Goal: Transaction & Acquisition: Purchase product/service

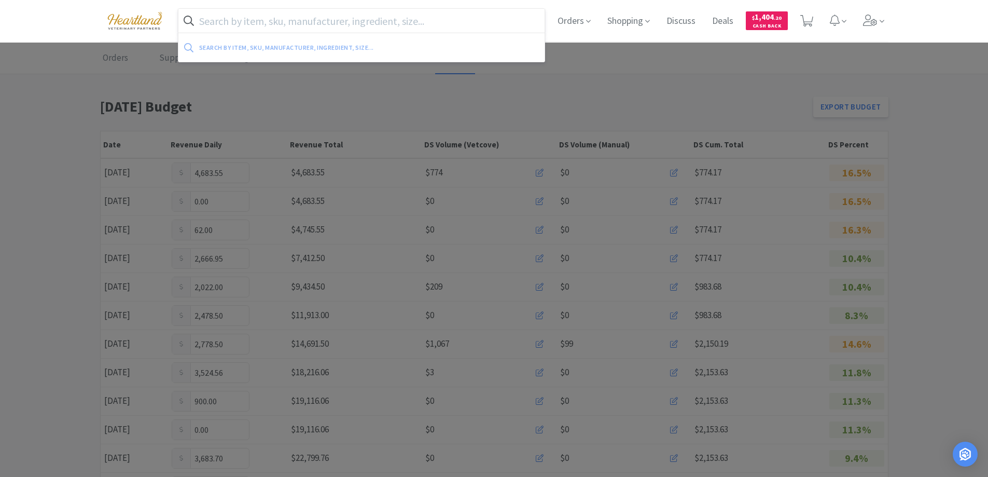
click at [251, 26] on input "text" at bounding box center [361, 21] width 367 height 24
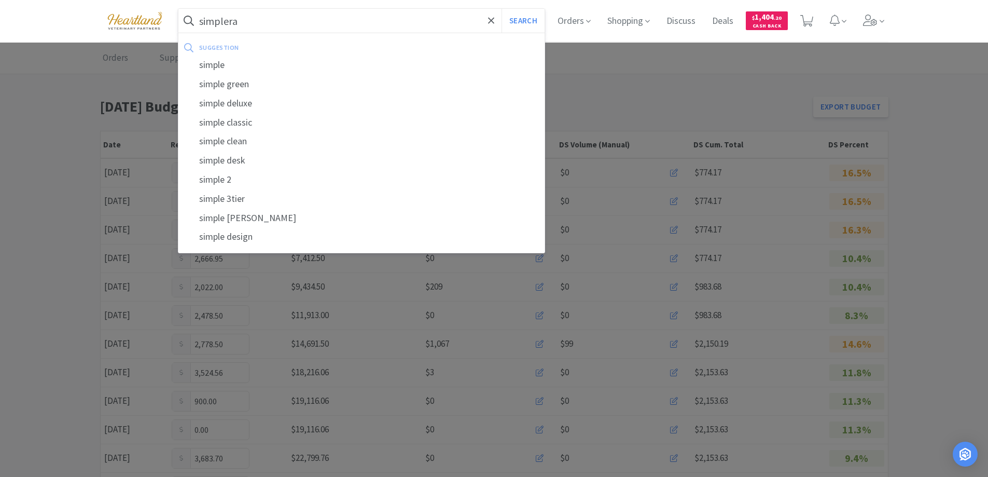
type input "simplera"
click at [502, 9] on button "Search" at bounding box center [523, 21] width 43 height 24
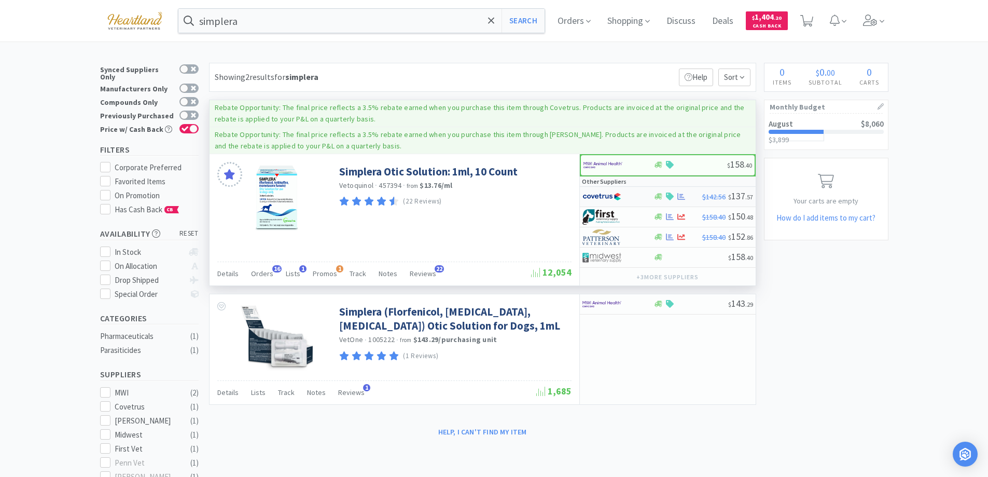
click at [639, 194] on div at bounding box center [611, 197] width 57 height 18
select select "1"
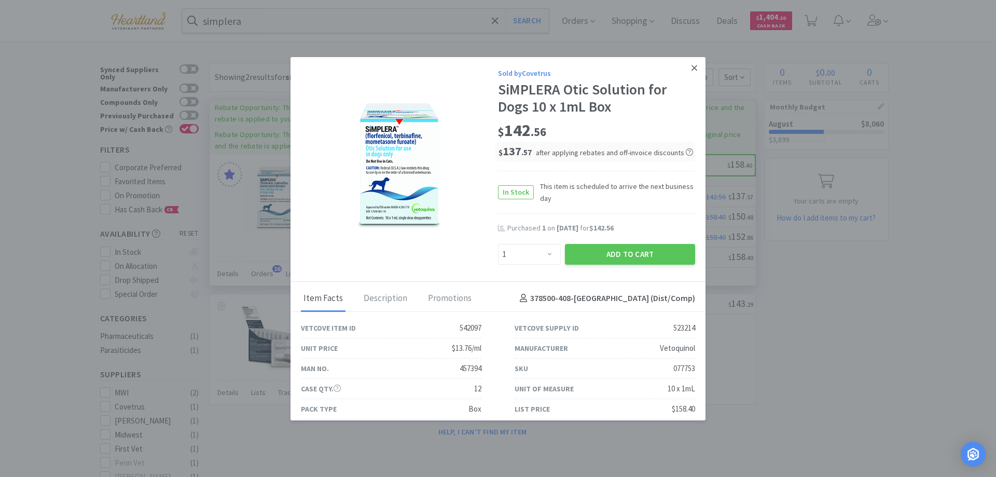
click at [691, 66] on icon at bounding box center [694, 68] width 6 height 6
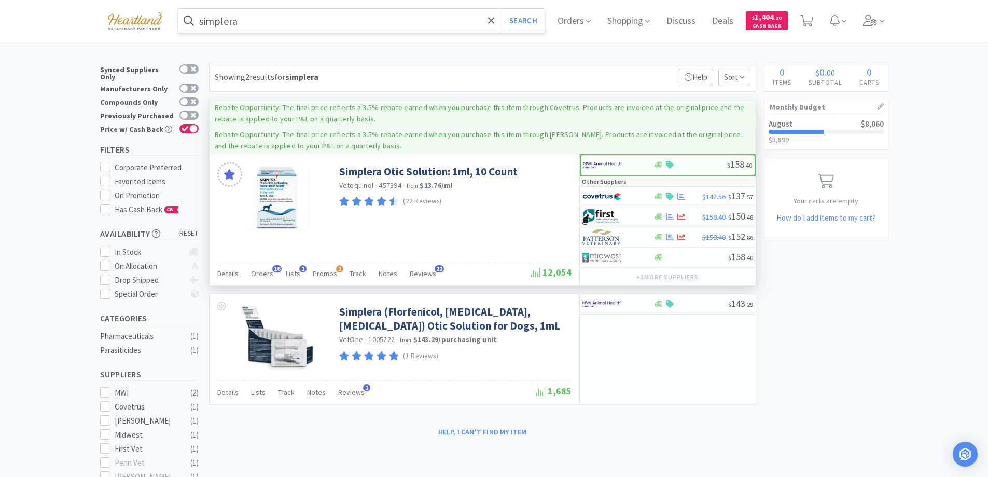
click at [272, 16] on input "simplera" at bounding box center [361, 21] width 367 height 24
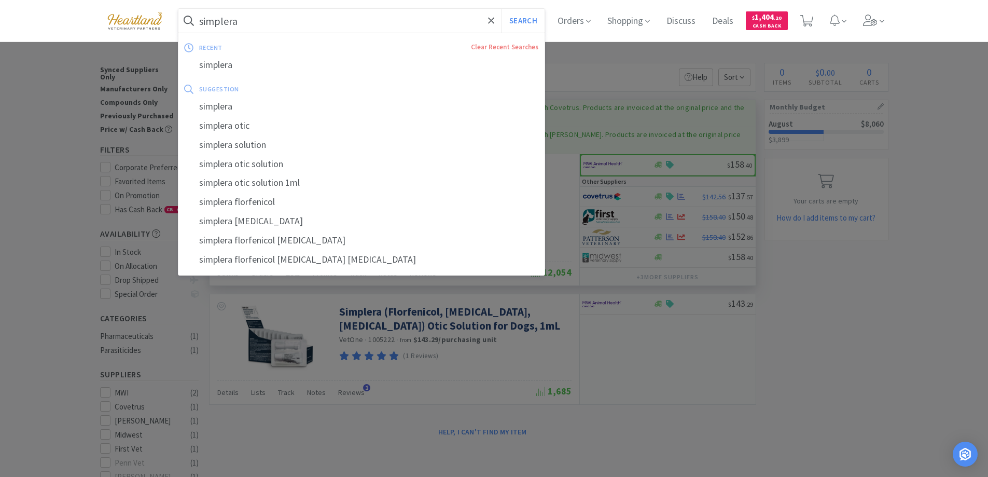
type input "a"
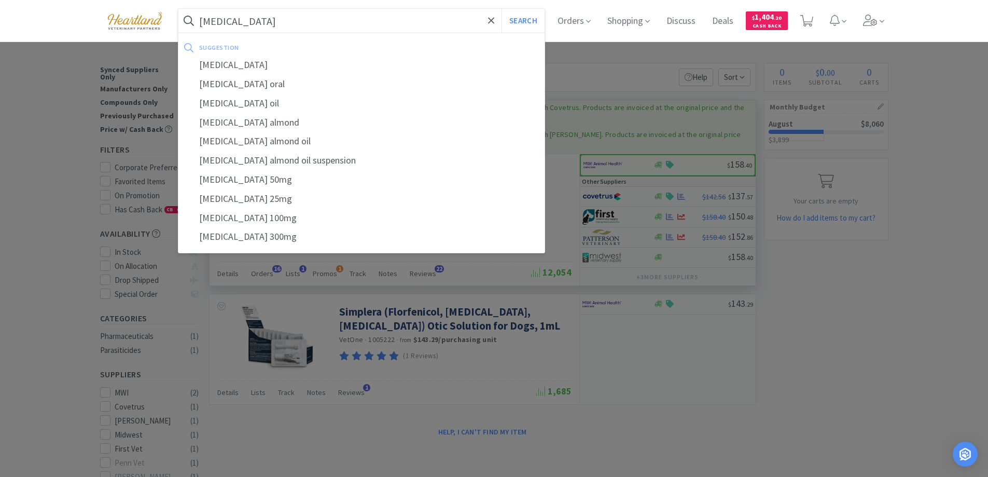
click at [502, 9] on button "Search" at bounding box center [523, 21] width 43 height 24
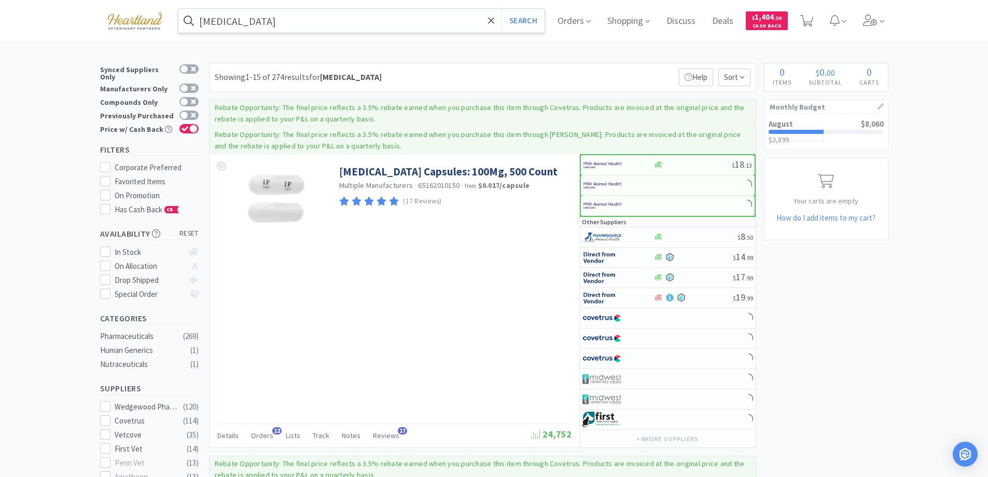
click at [272, 16] on input "[MEDICAL_DATA]" at bounding box center [361, 21] width 367 height 24
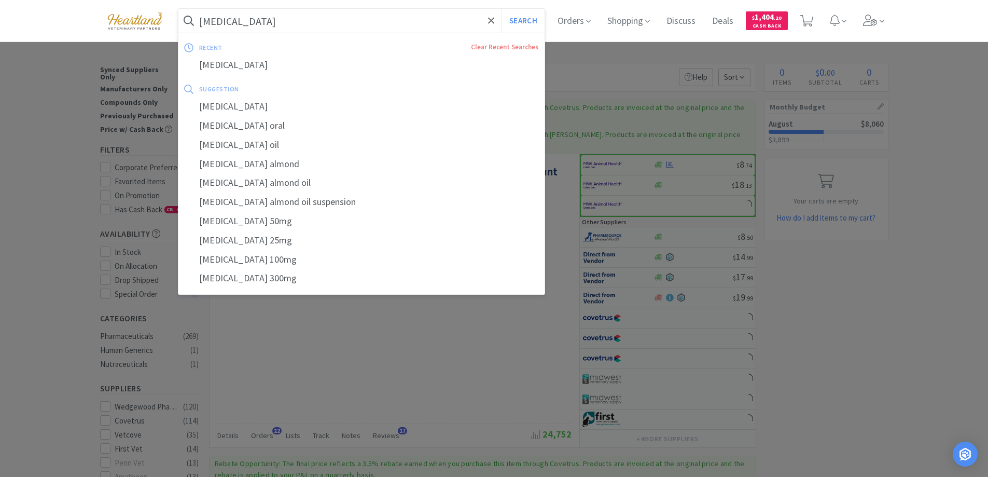
click at [270, 17] on input "[MEDICAL_DATA]" at bounding box center [361, 21] width 367 height 24
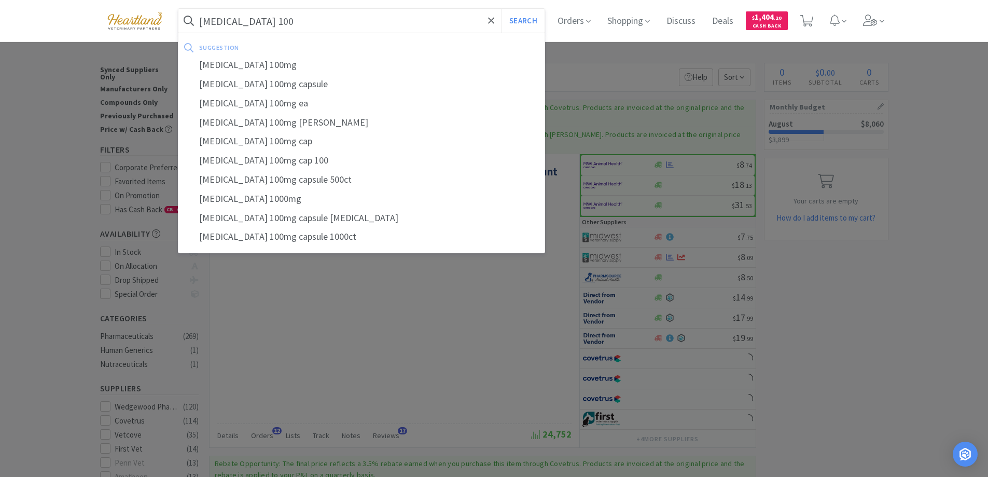
type input "[MEDICAL_DATA] 100"
click at [502, 9] on button "Search" at bounding box center [523, 21] width 43 height 24
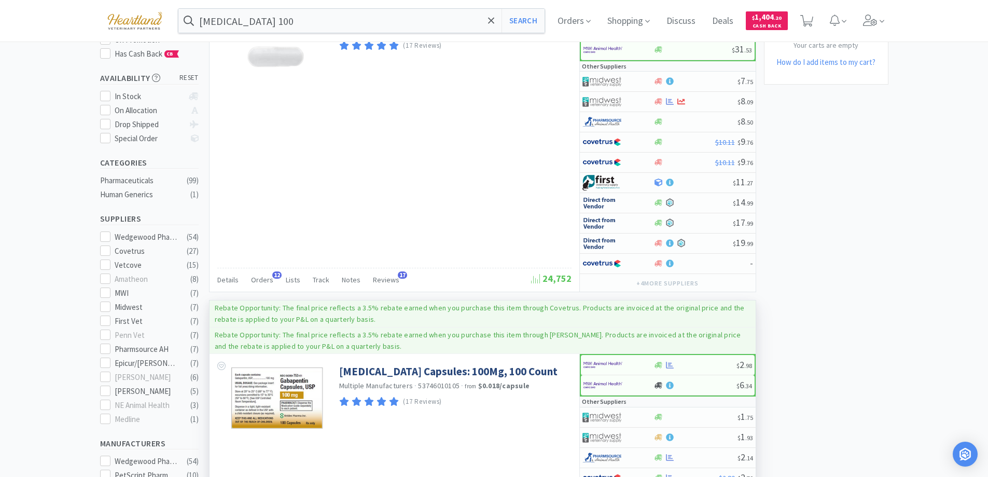
scroll to position [363, 0]
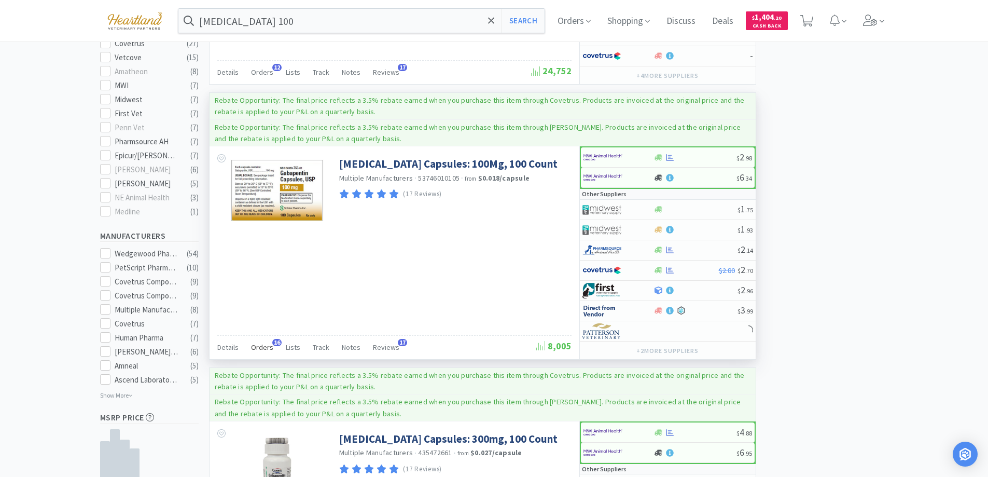
click at [269, 345] on span "Orders" at bounding box center [262, 346] width 22 height 9
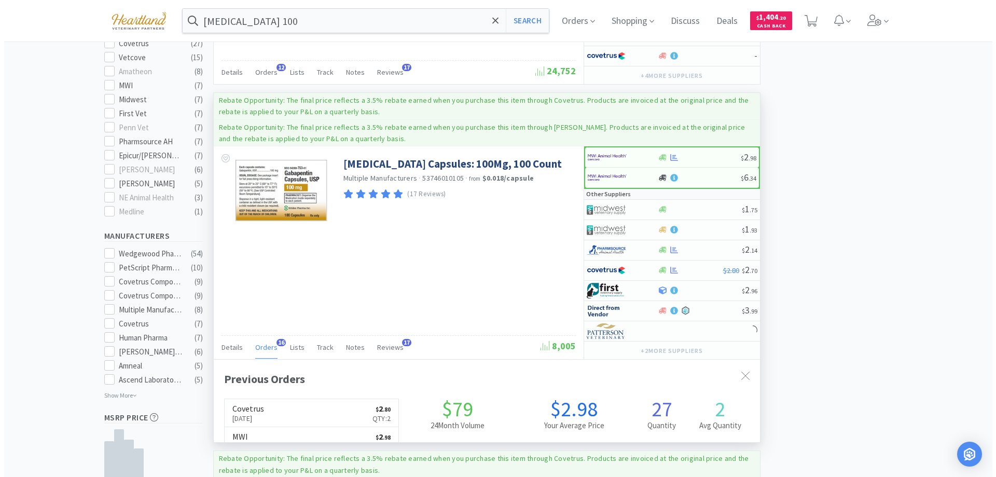
scroll to position [278, 546]
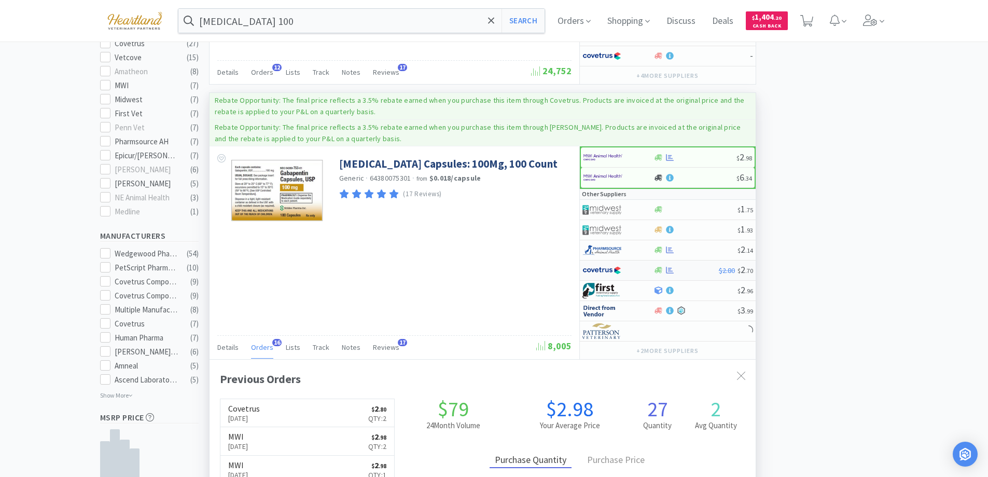
click at [642, 269] on div at bounding box center [618, 270] width 71 height 18
select select "1"
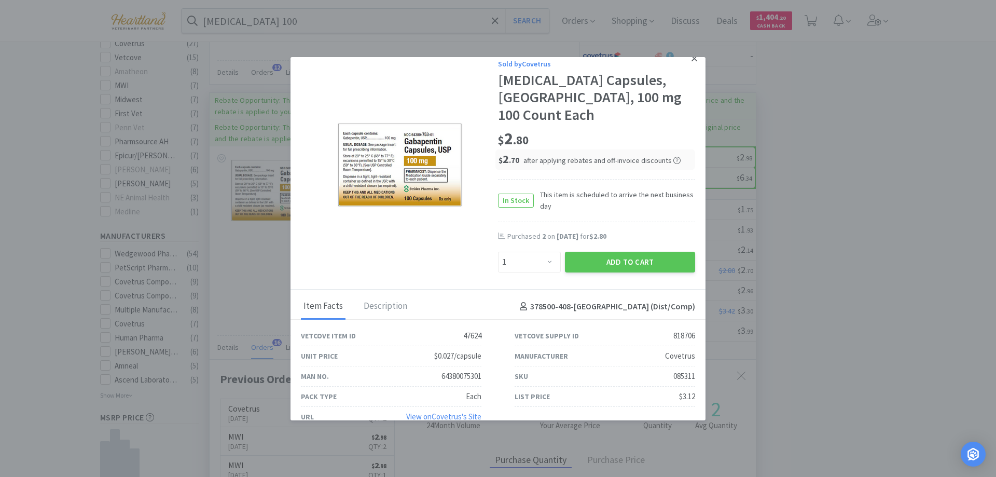
click at [691, 59] on icon at bounding box center [694, 59] width 6 height 6
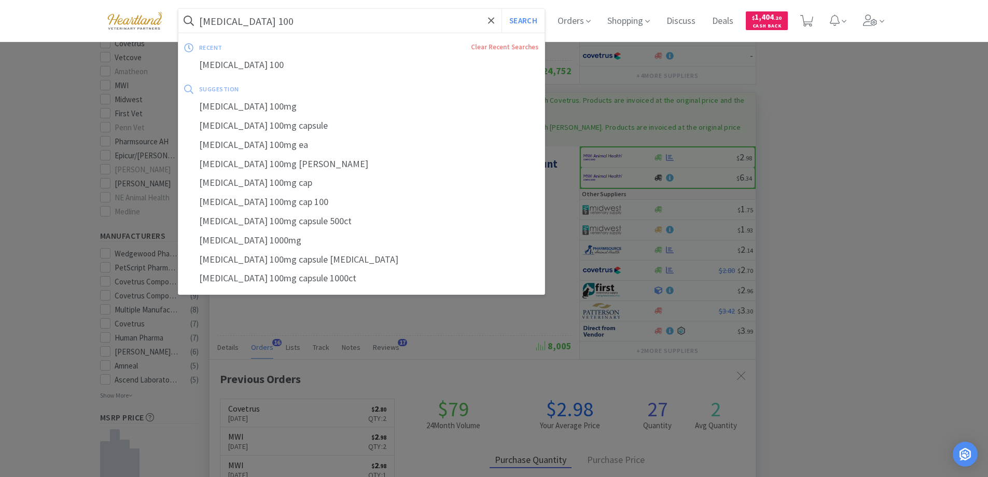
click at [297, 29] on input "[MEDICAL_DATA] 100" at bounding box center [361, 21] width 367 height 24
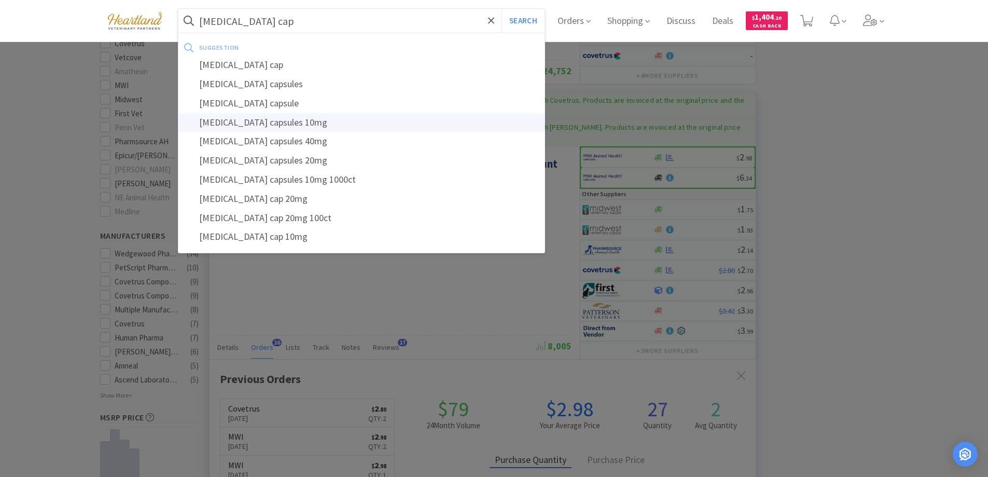
click at [284, 124] on div "[MEDICAL_DATA] capsules 10mg" at bounding box center [361, 122] width 367 height 19
type input "[MEDICAL_DATA] capsules 10mg"
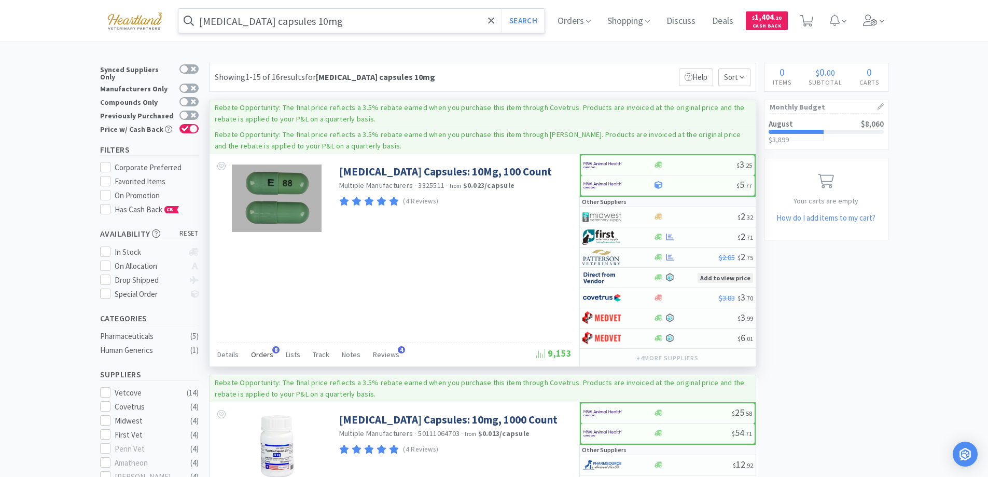
click at [267, 350] on span "Orders" at bounding box center [262, 354] width 22 height 9
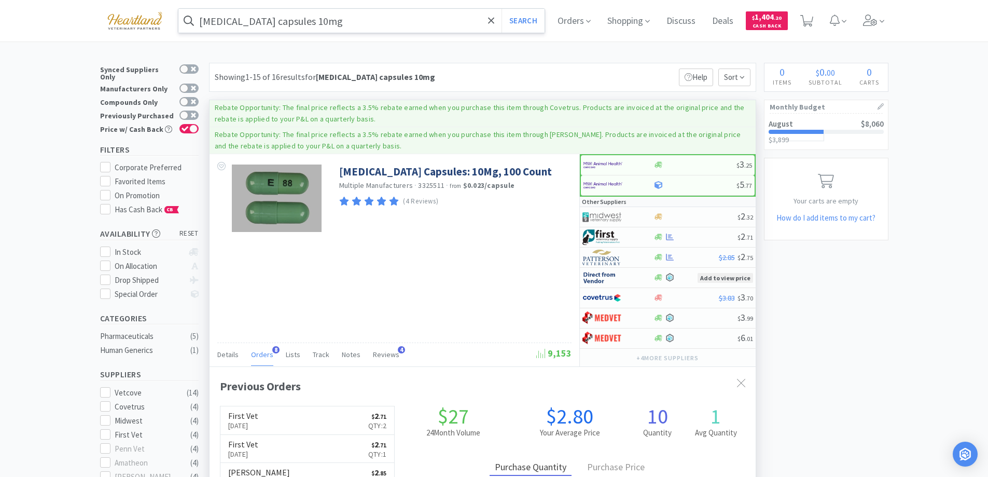
scroll to position [52, 0]
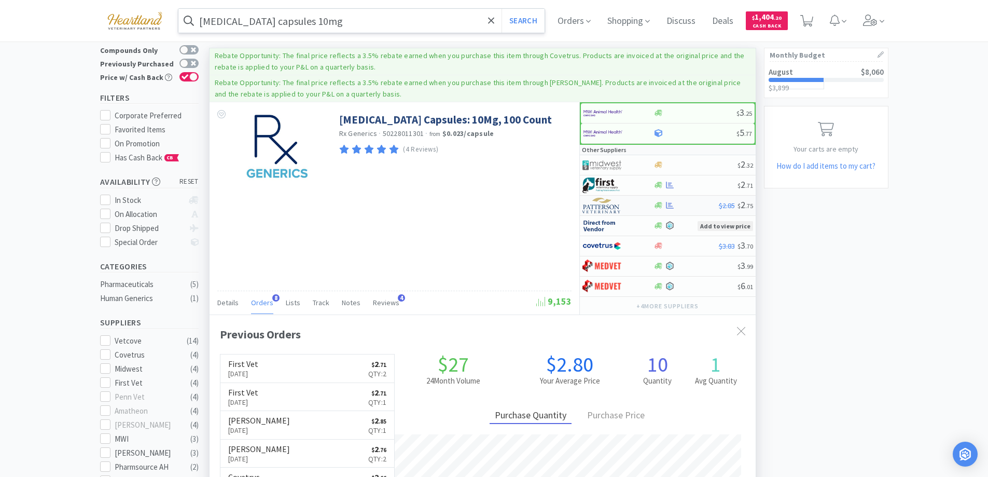
click at [637, 204] on div at bounding box center [611, 206] width 57 height 18
select select "1"
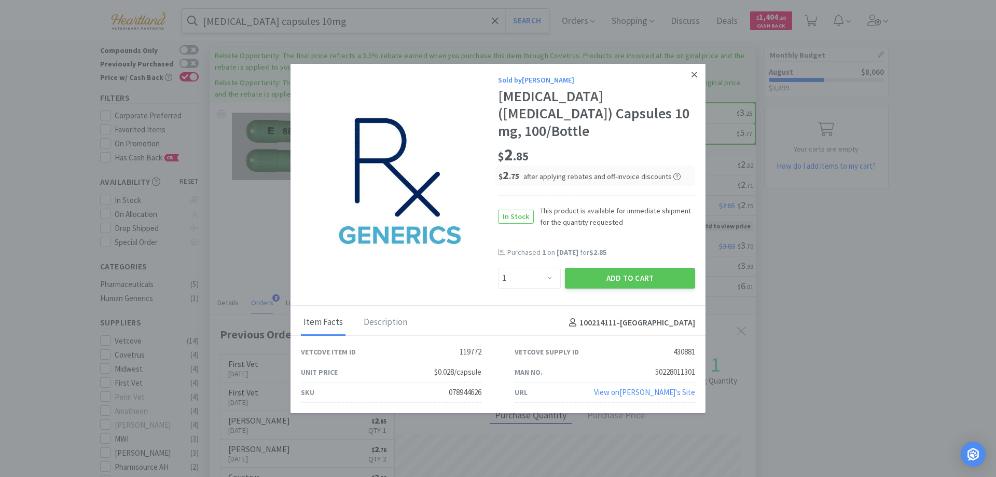
click at [694, 79] on icon at bounding box center [694, 74] width 6 height 9
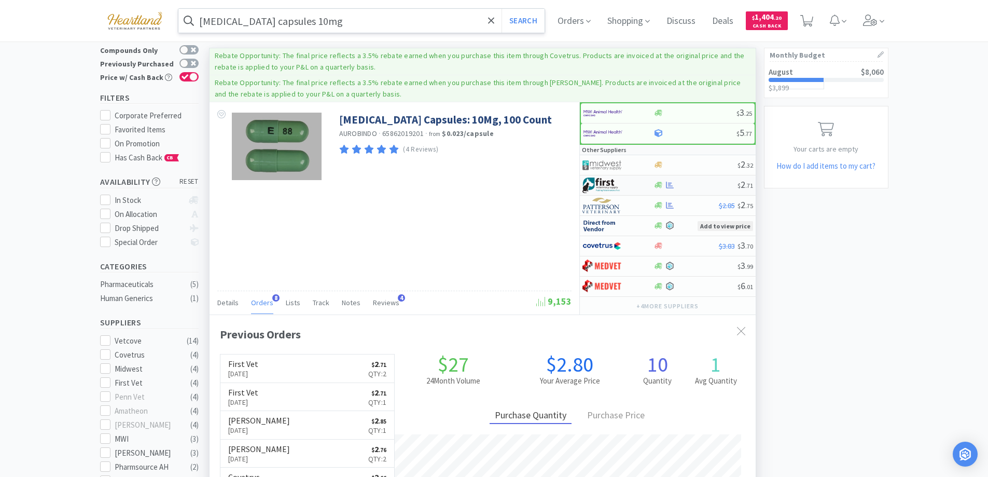
click at [634, 185] on div at bounding box center [611, 185] width 57 height 18
select select "1"
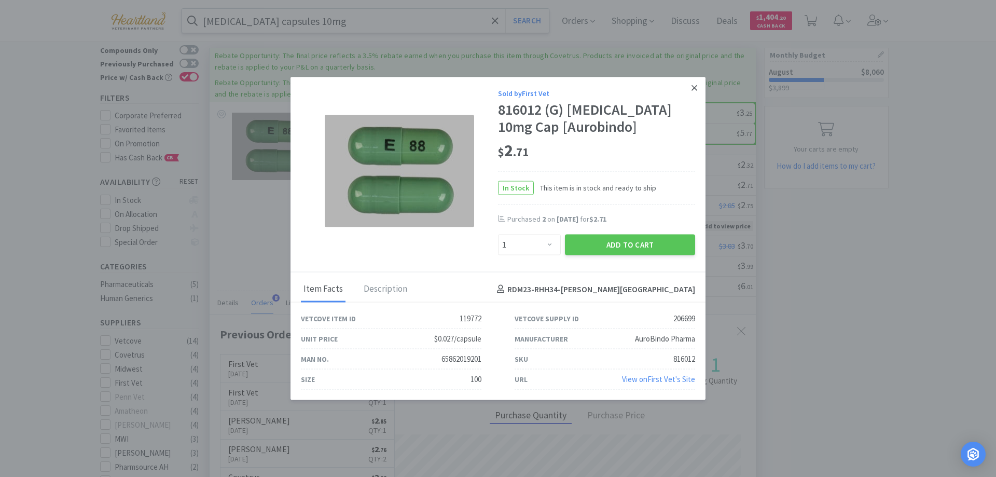
click at [693, 87] on icon at bounding box center [694, 87] width 6 height 9
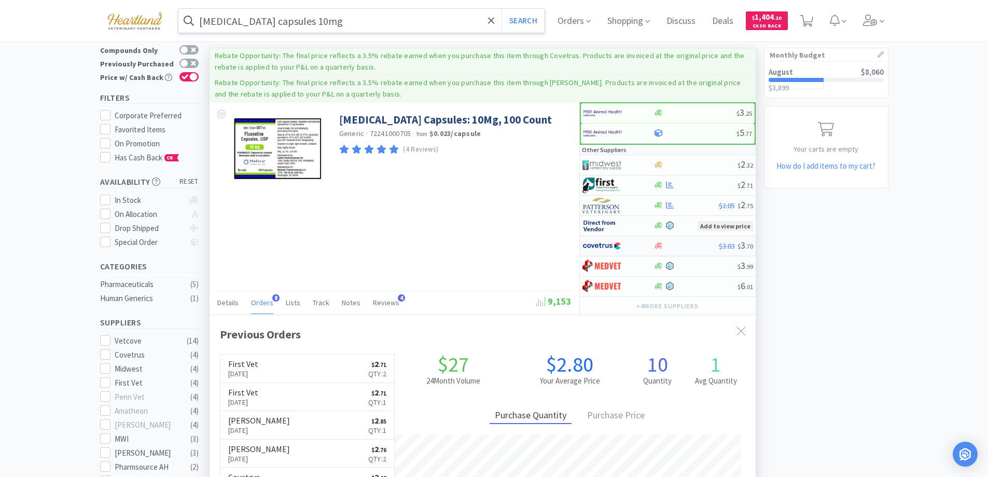
click at [629, 246] on div at bounding box center [611, 246] width 57 height 18
select select "1"
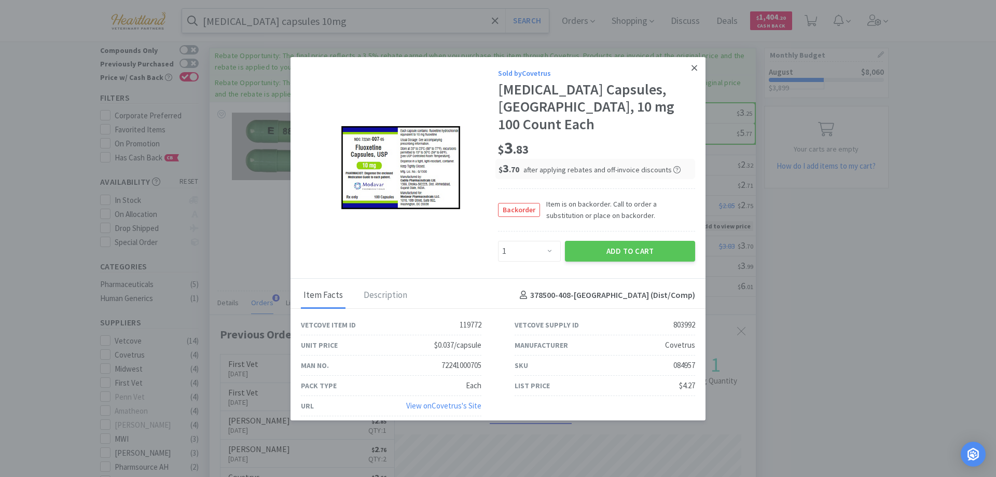
click at [693, 72] on icon at bounding box center [694, 67] width 6 height 9
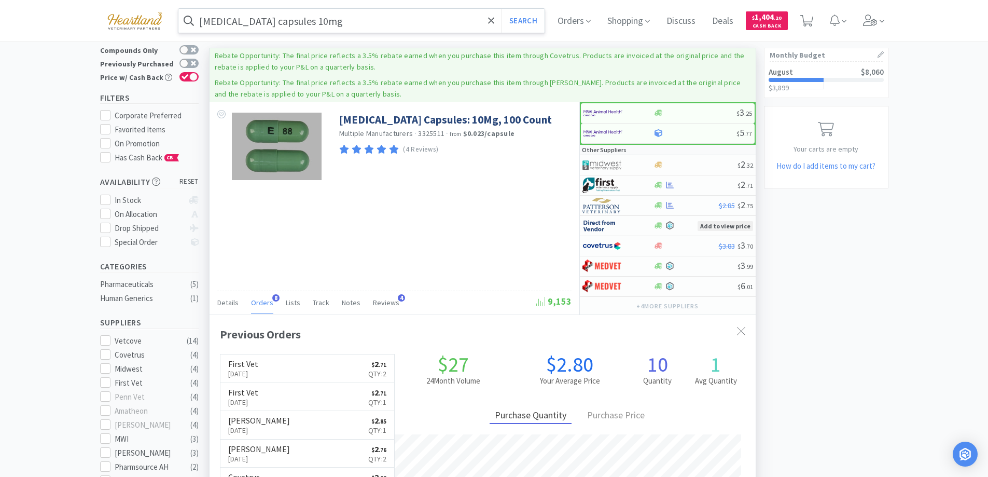
click at [404, 23] on input "[MEDICAL_DATA] capsules 10mg" at bounding box center [361, 21] width 367 height 24
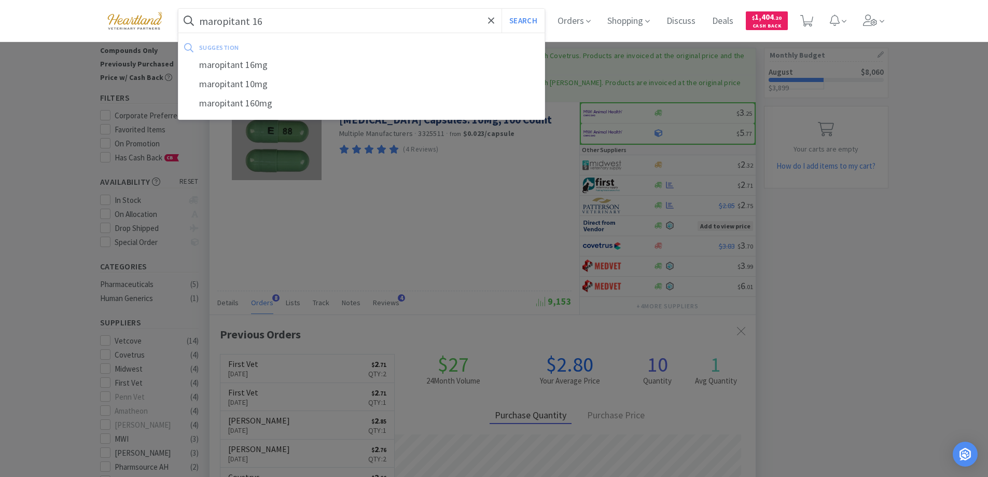
type input "maropitant 16"
click at [502, 9] on button "Search" at bounding box center [523, 21] width 43 height 24
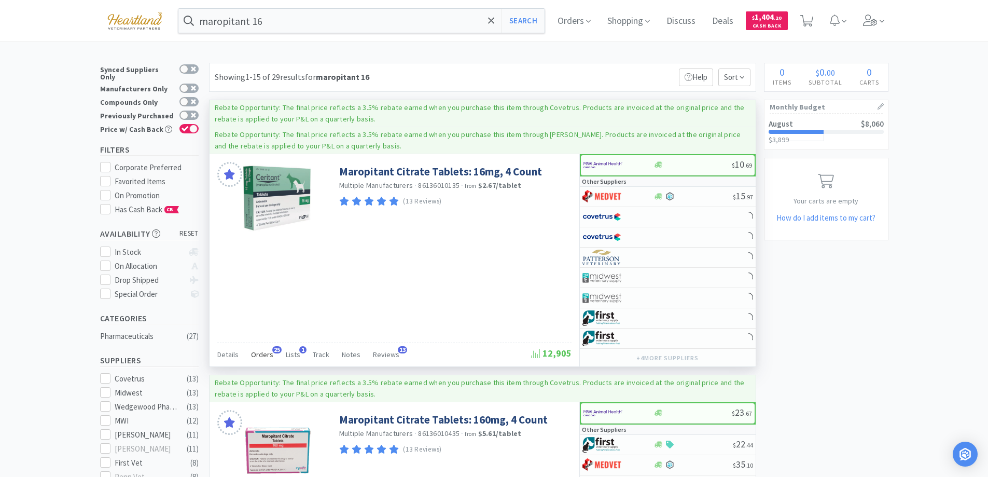
click at [265, 352] on span "Orders" at bounding box center [262, 354] width 22 height 9
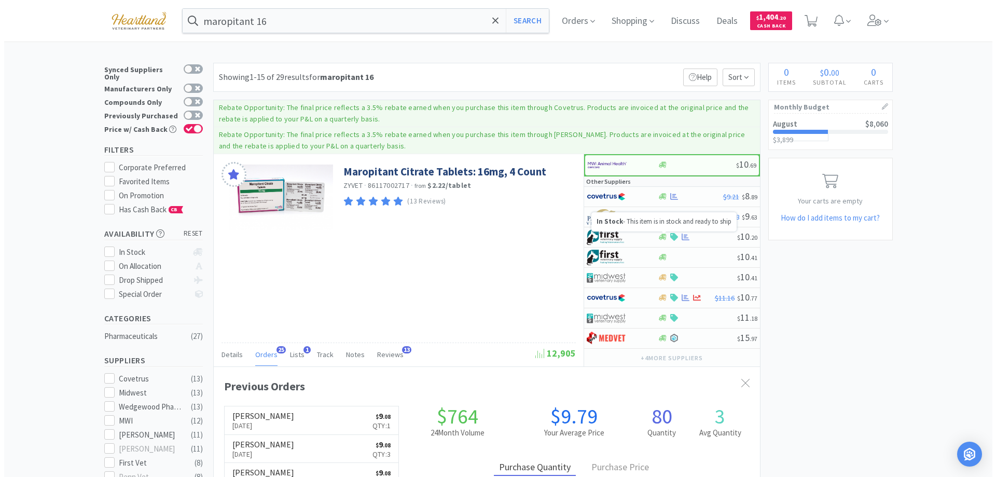
scroll to position [278, 546]
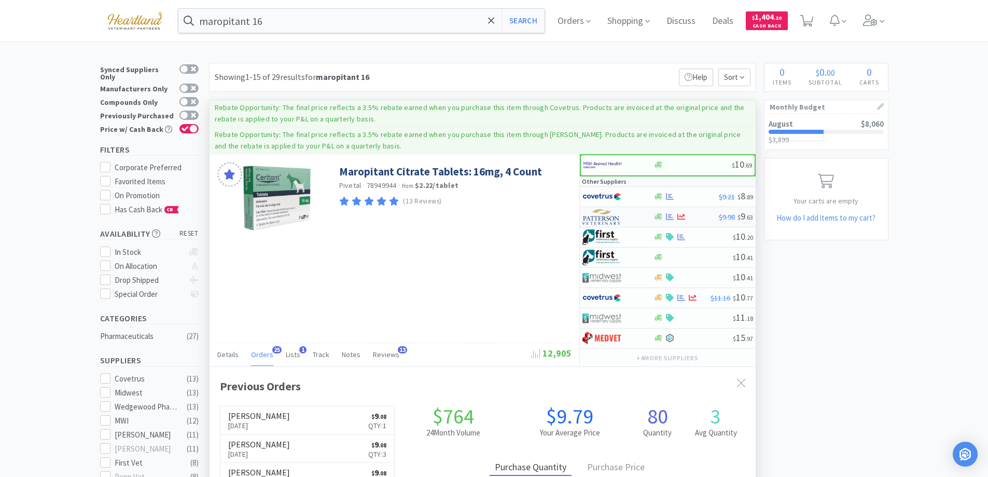
click at [631, 219] on div at bounding box center [611, 217] width 57 height 18
select select "1"
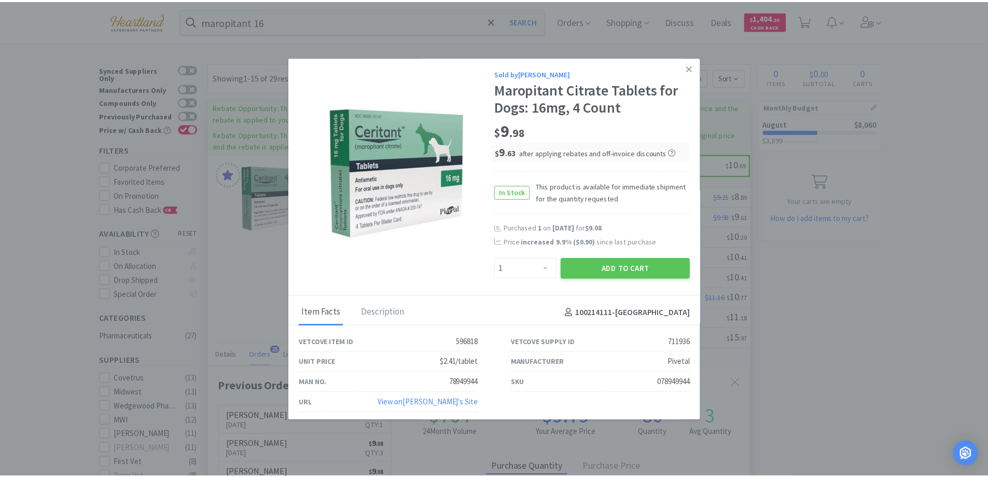
scroll to position [3, 0]
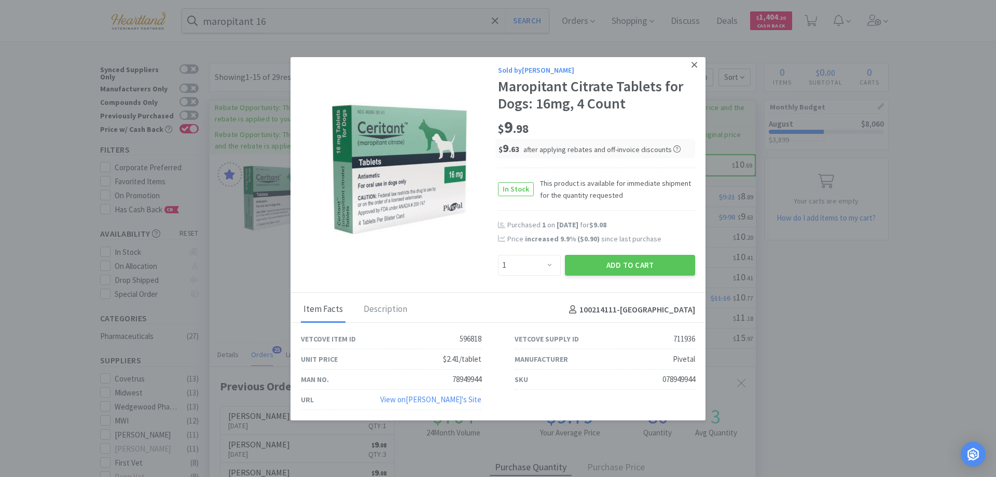
click at [685, 65] on link at bounding box center [694, 65] width 18 height 22
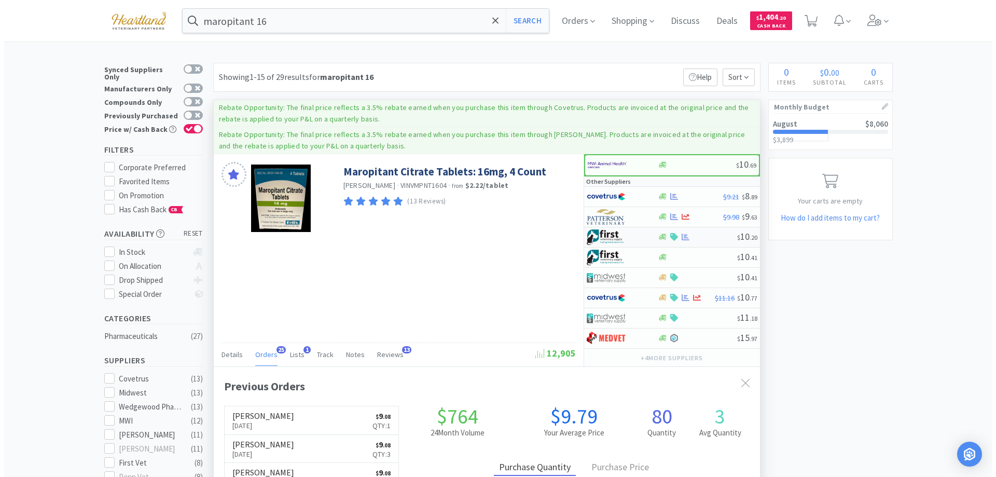
scroll to position [278, 546]
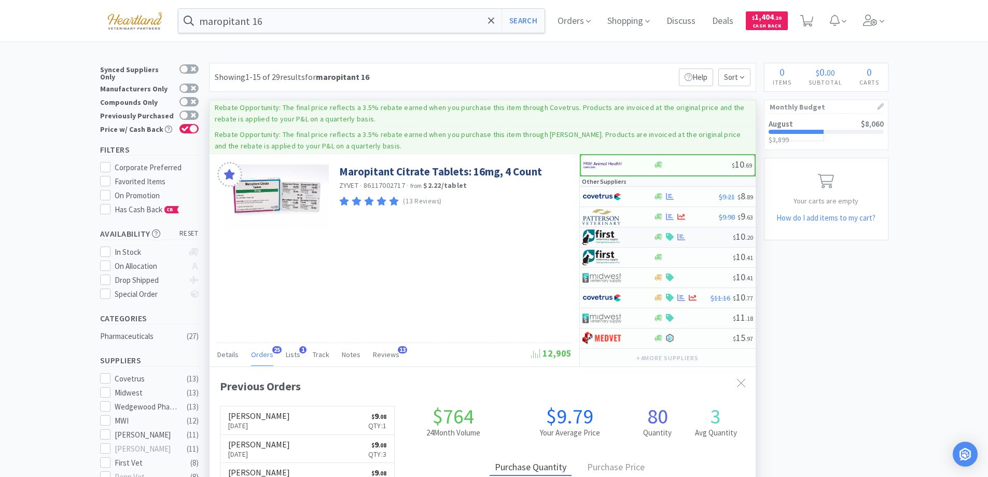
click at [627, 237] on div at bounding box center [611, 237] width 57 height 18
select select "1"
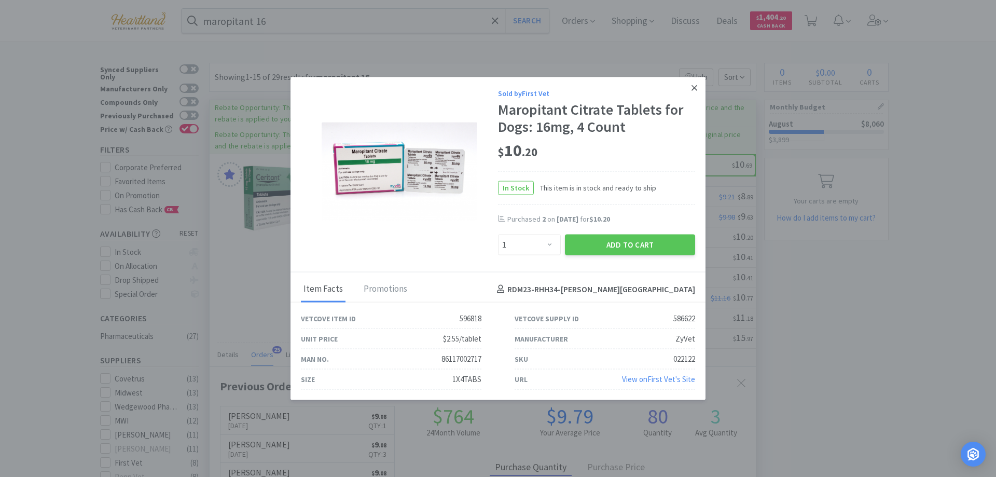
click at [700, 85] on link at bounding box center [694, 88] width 18 height 22
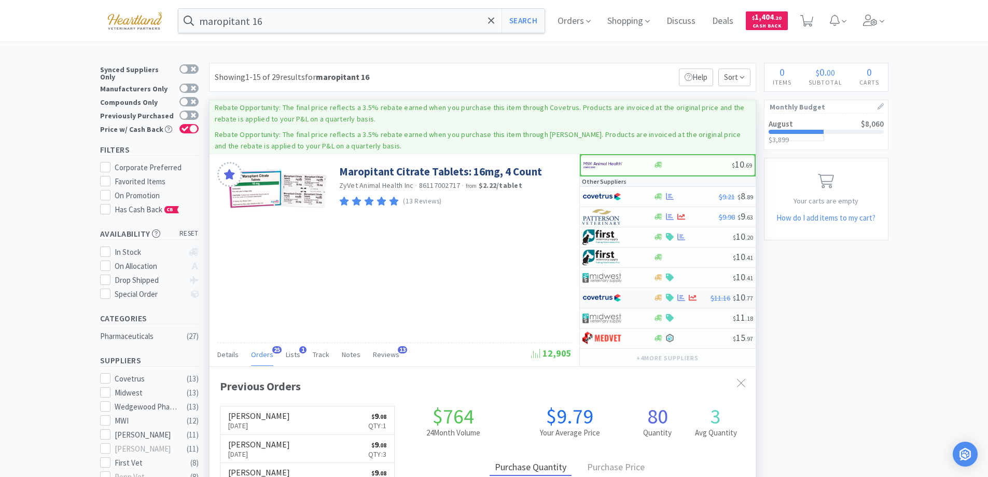
click at [630, 293] on div at bounding box center [611, 298] width 57 height 18
select select "1"
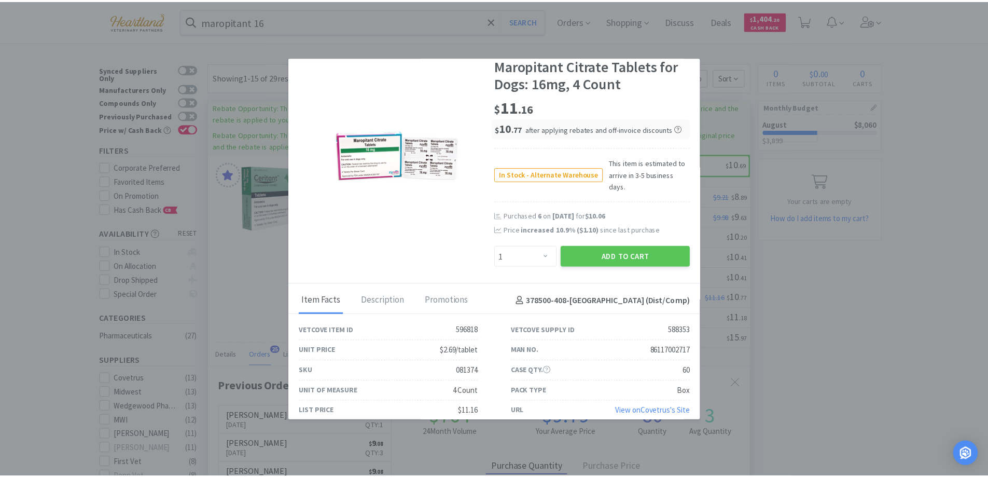
scroll to position [0, 0]
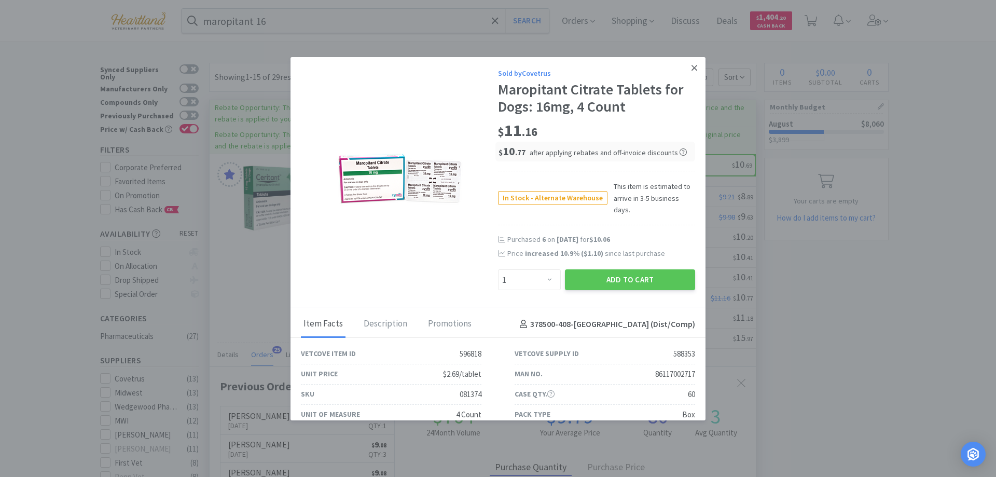
click at [691, 65] on icon at bounding box center [694, 67] width 6 height 9
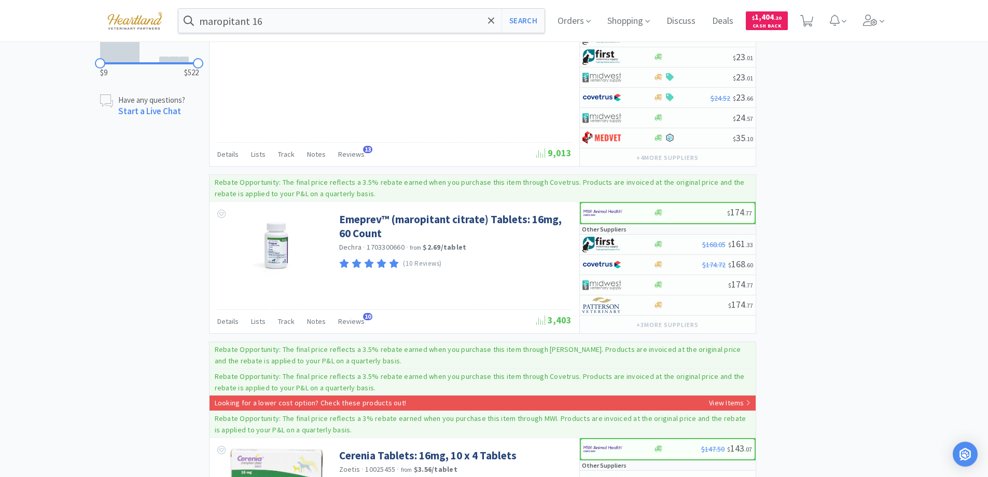
scroll to position [830, 0]
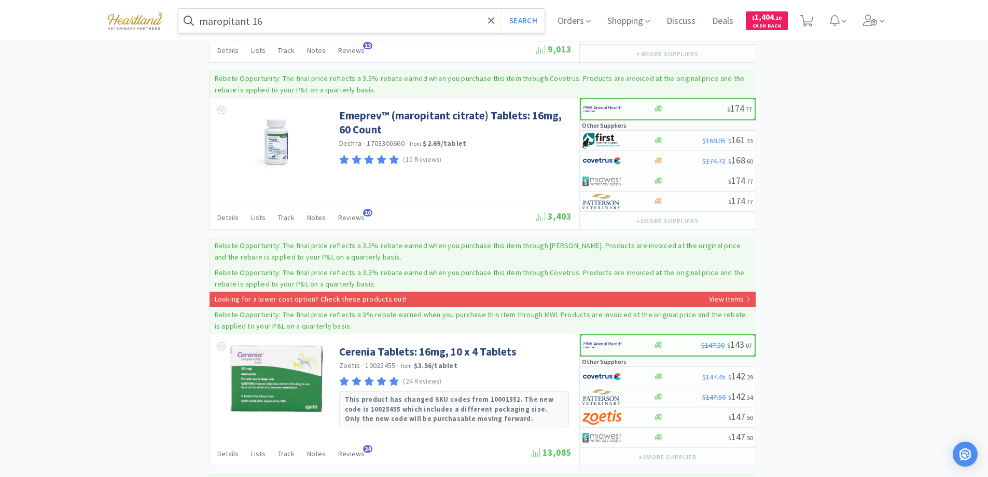
click at [276, 13] on input "maropitant 16" at bounding box center [361, 21] width 367 height 24
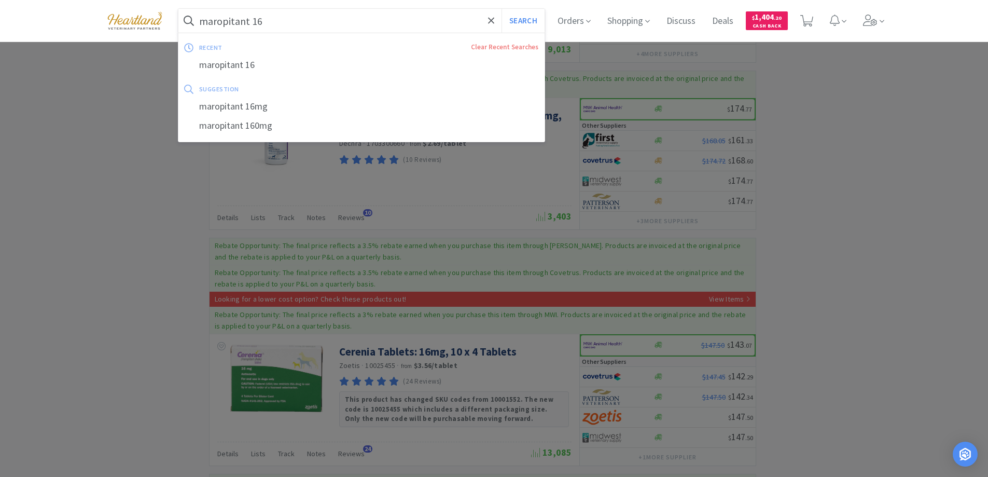
click at [275, 19] on input "maropitant 16" at bounding box center [361, 21] width 367 height 24
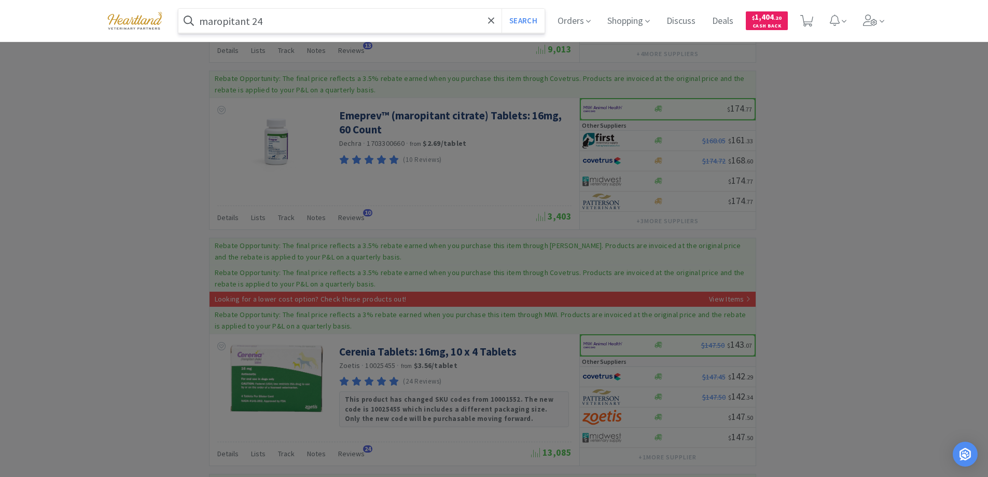
type input "maropitant 24"
click at [502, 9] on button "Search" at bounding box center [523, 21] width 43 height 24
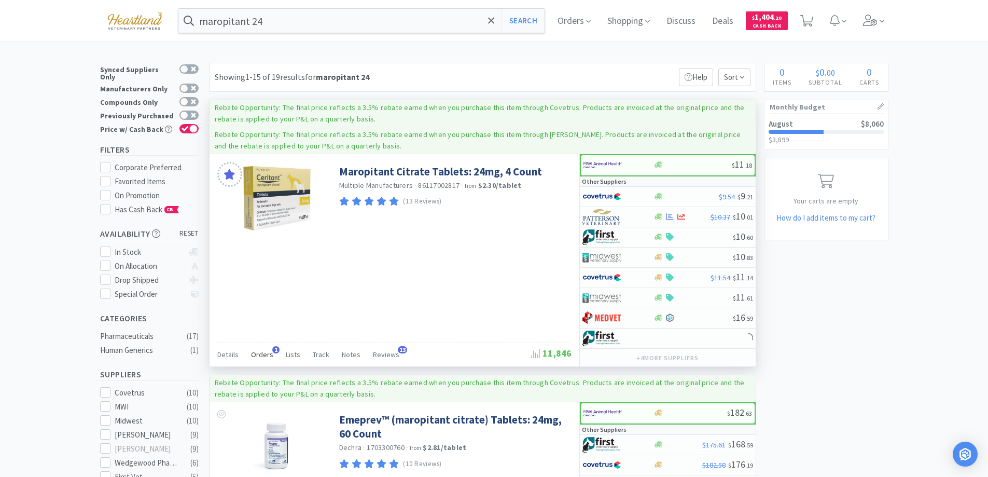
click at [264, 354] on span "Orders" at bounding box center [262, 354] width 22 height 9
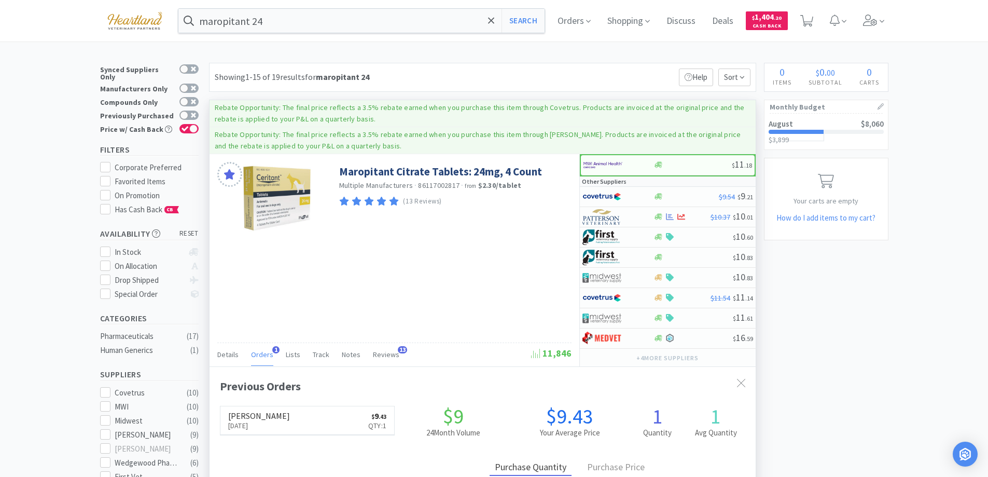
scroll to position [269, 546]
click at [264, 354] on span "Orders" at bounding box center [262, 354] width 22 height 9
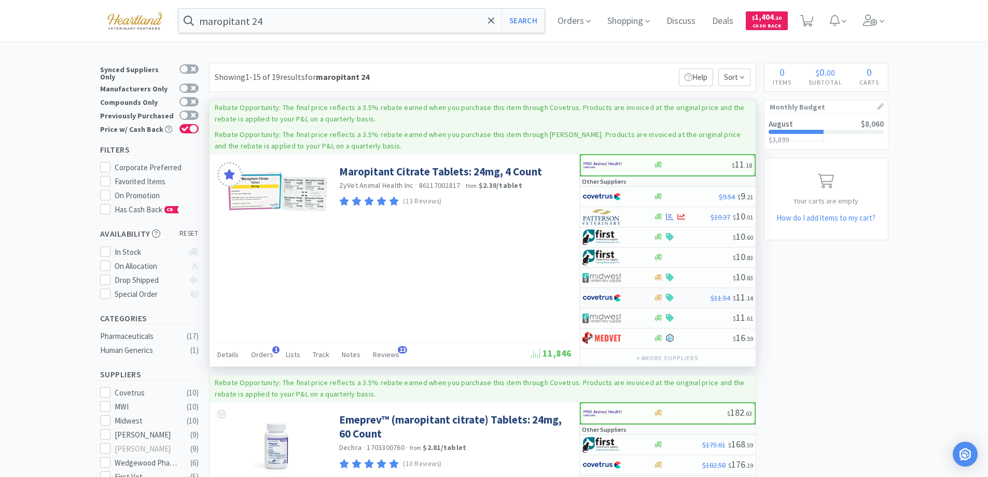
click at [642, 300] on div at bounding box center [618, 298] width 71 height 18
select select "1"
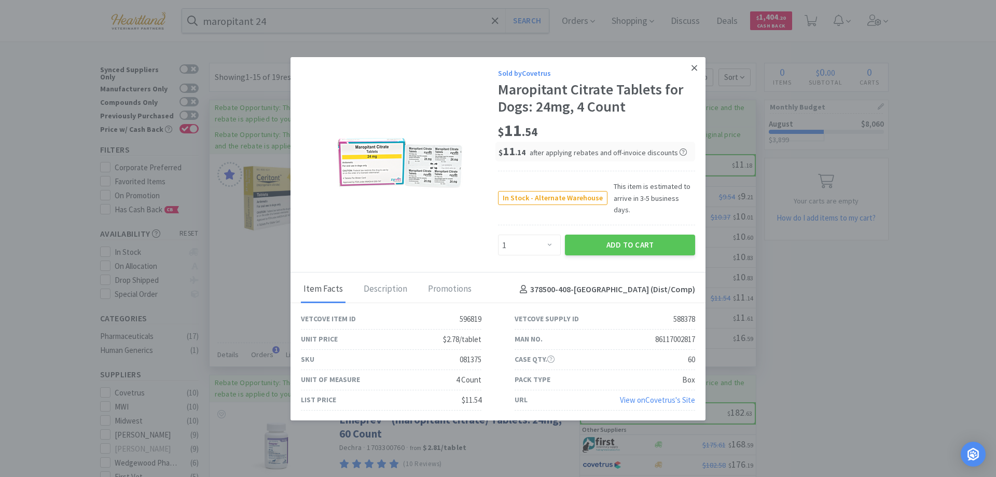
click at [699, 69] on link at bounding box center [694, 68] width 18 height 22
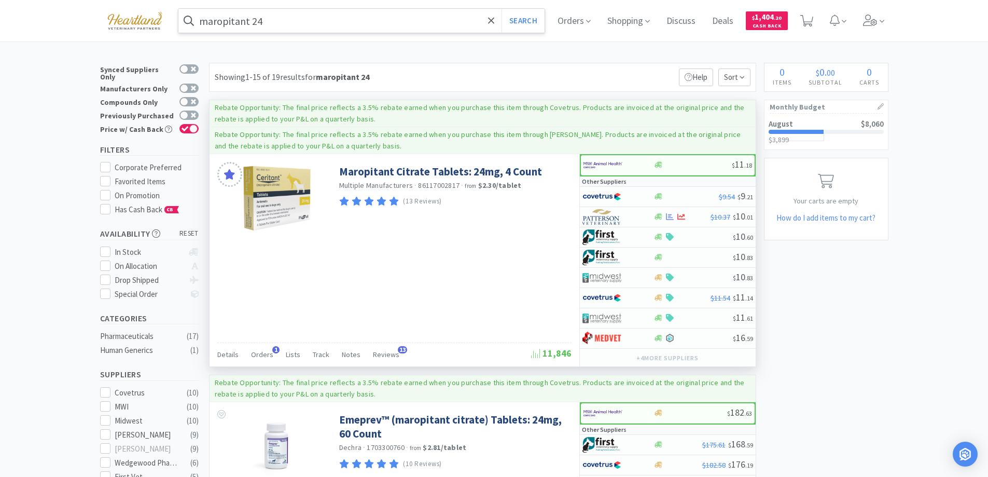
click at [299, 24] on input "maropitant 24" at bounding box center [361, 21] width 367 height 24
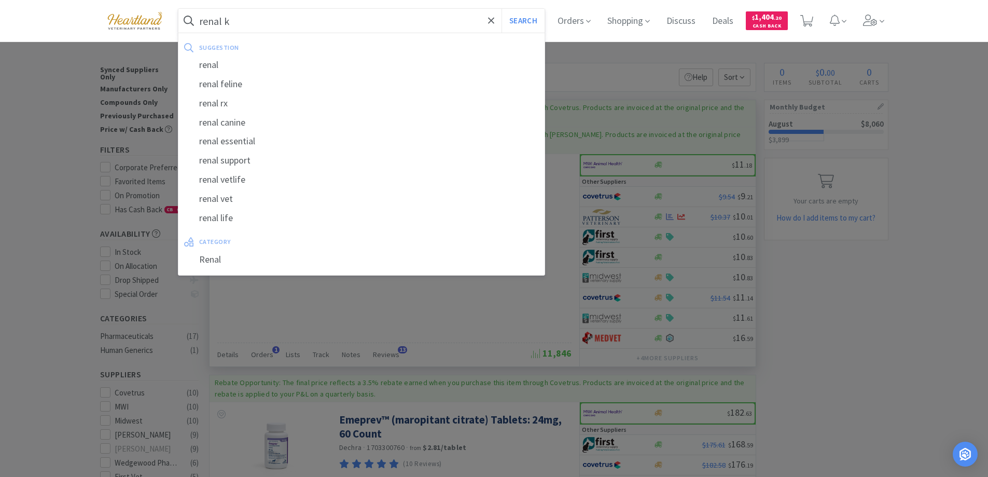
type input "renal k"
click at [502, 9] on button "Search" at bounding box center [523, 21] width 43 height 24
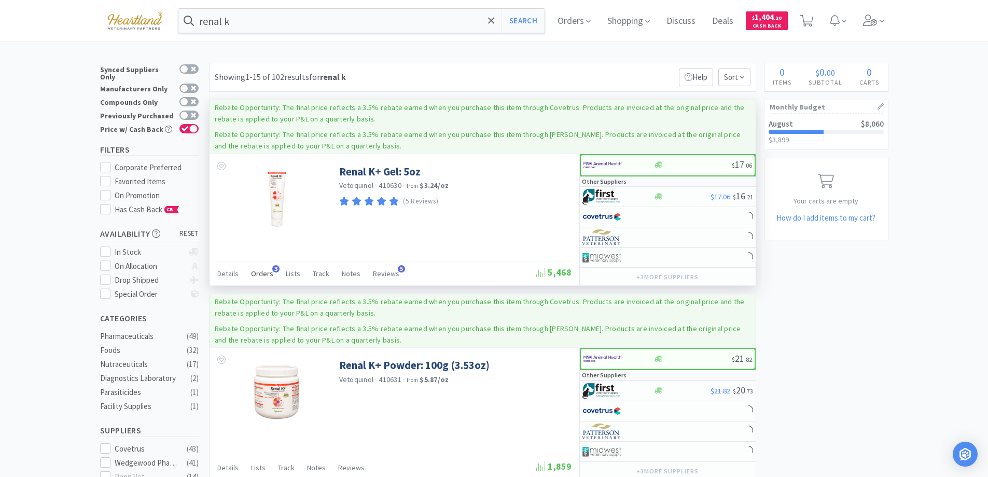
click at [266, 274] on span "Orders" at bounding box center [262, 273] width 22 height 9
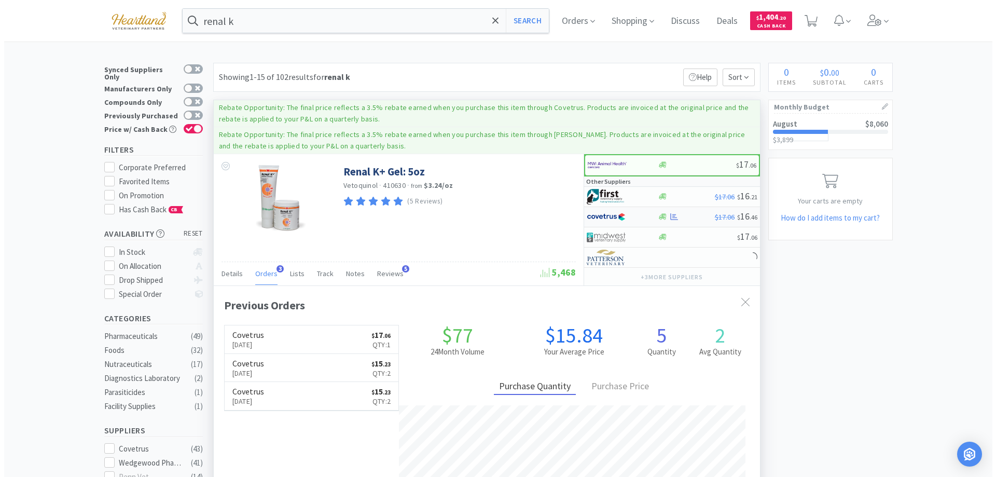
scroll to position [269, 546]
click at [642, 214] on div at bounding box center [618, 217] width 71 height 18
select select "1"
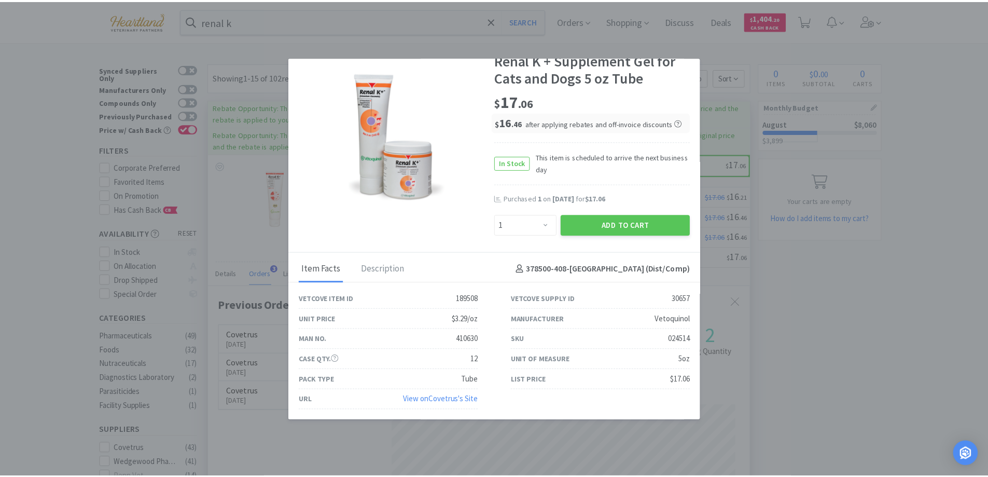
scroll to position [0, 0]
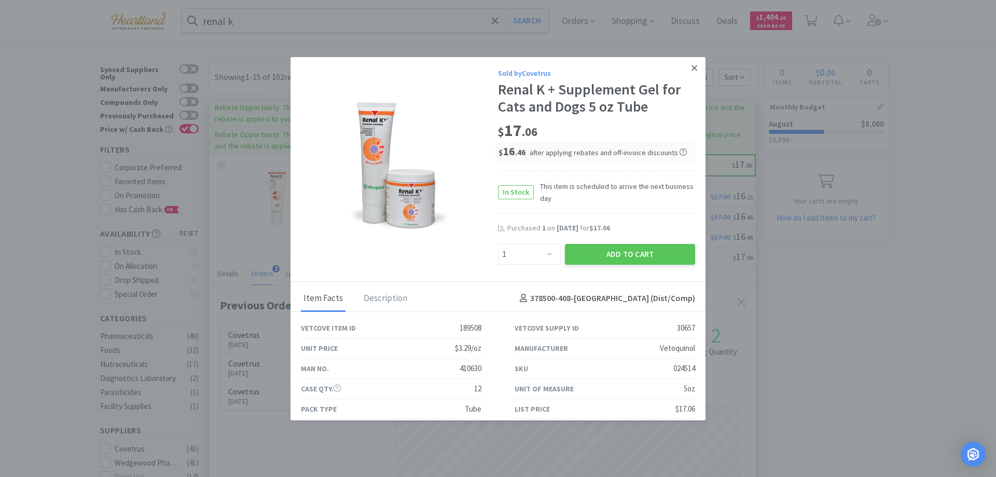
click at [691, 67] on icon at bounding box center [694, 68] width 6 height 6
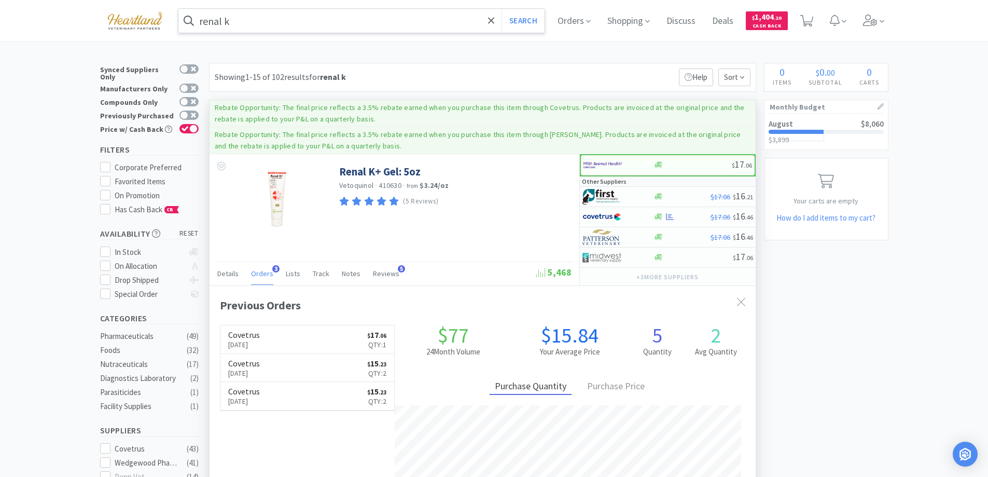
click at [257, 25] on input "renal k" at bounding box center [361, 21] width 367 height 24
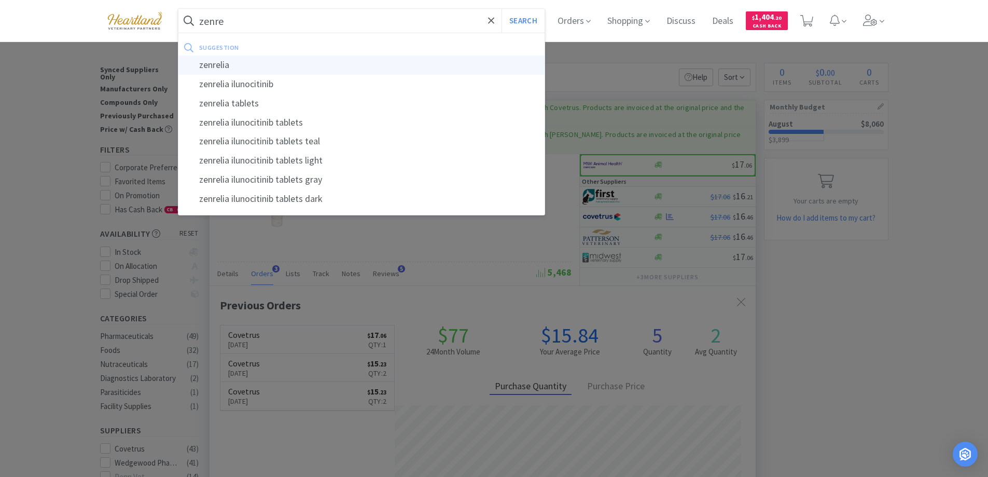
click at [255, 63] on div "zenrelia" at bounding box center [361, 65] width 367 height 19
type input "zenrelia"
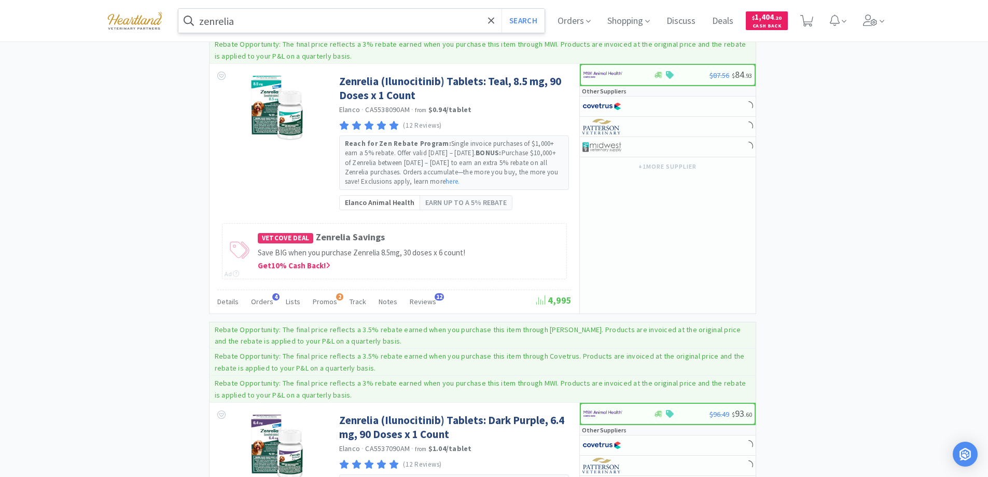
scroll to position [726, 0]
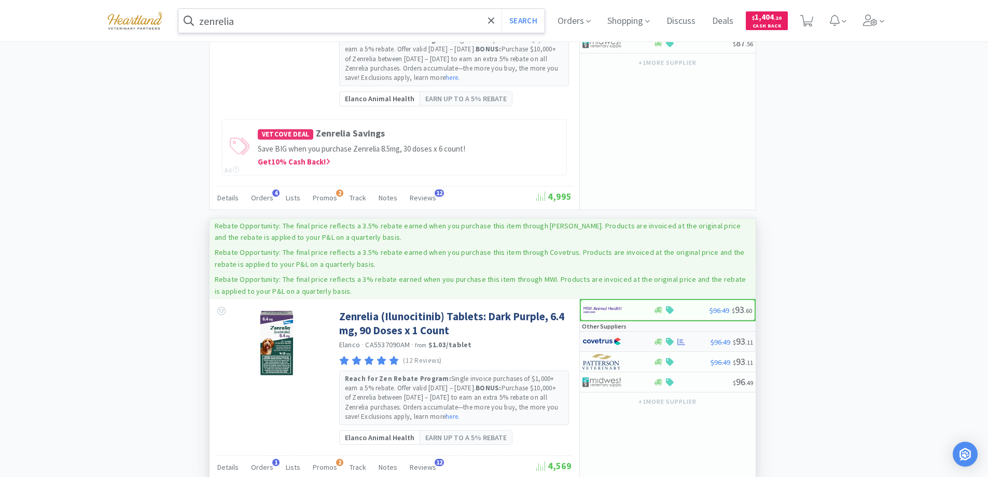
click at [639, 338] on div at bounding box center [611, 342] width 57 height 18
select select "1"
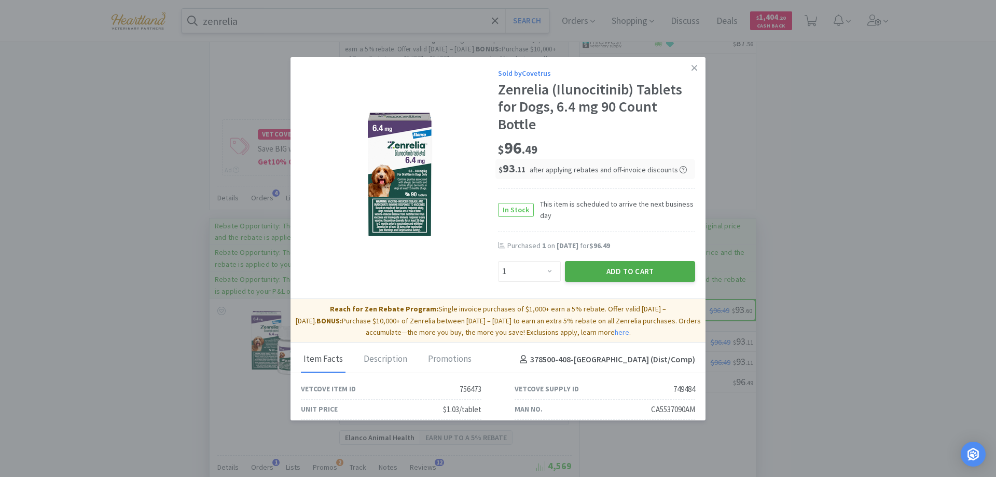
click at [616, 267] on button "Add to Cart" at bounding box center [630, 271] width 130 height 21
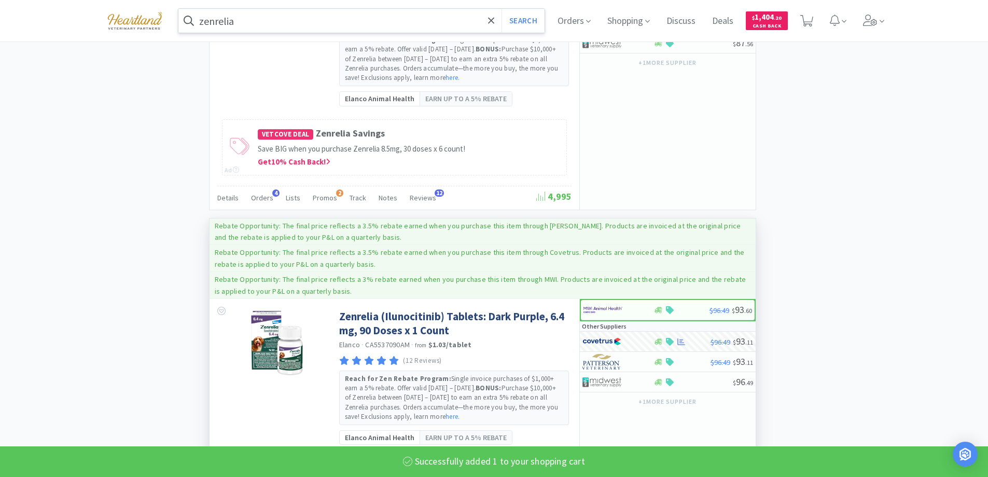
select select "1"
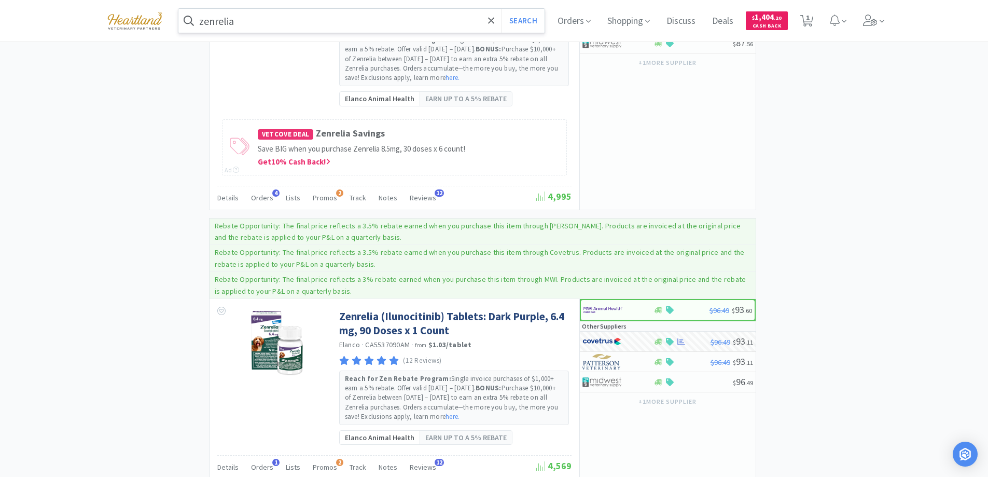
scroll to position [467, 0]
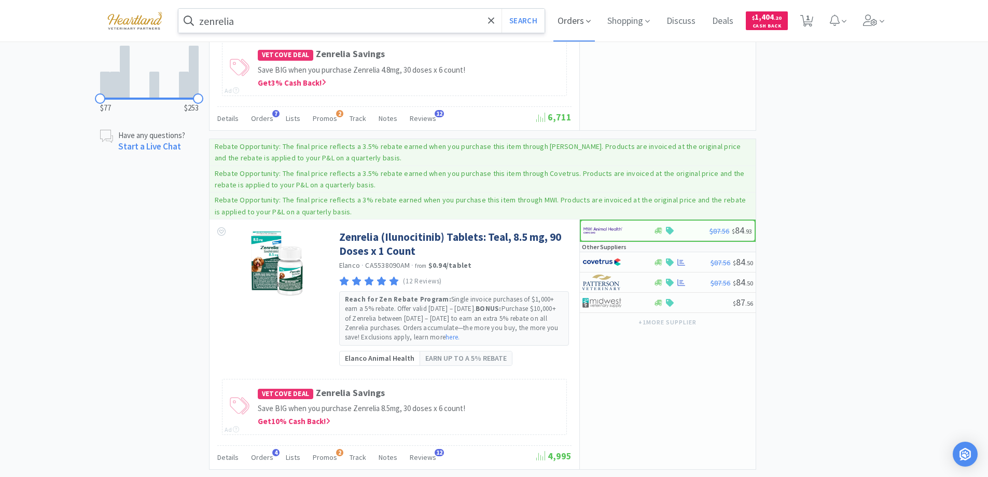
click at [589, 17] on icon at bounding box center [588, 21] width 5 height 9
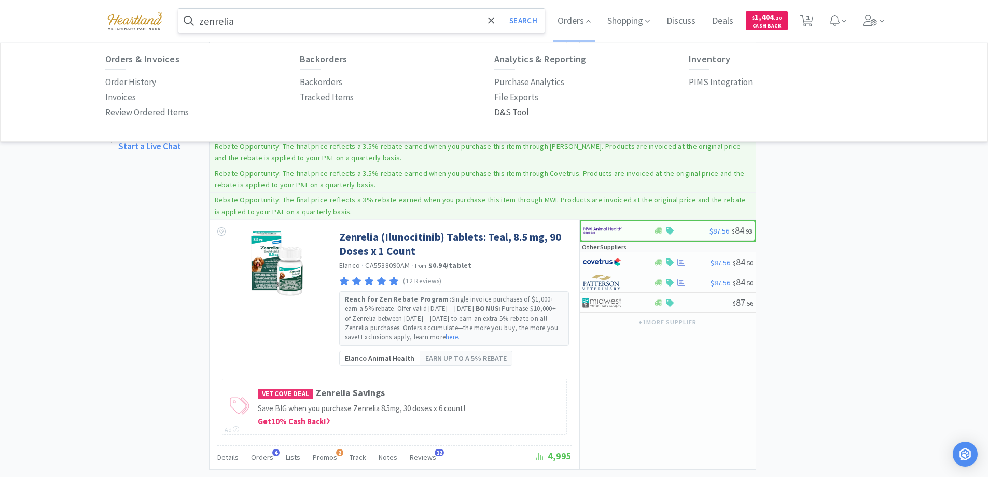
click at [523, 108] on p "D&S Tool" at bounding box center [511, 112] width 35 height 14
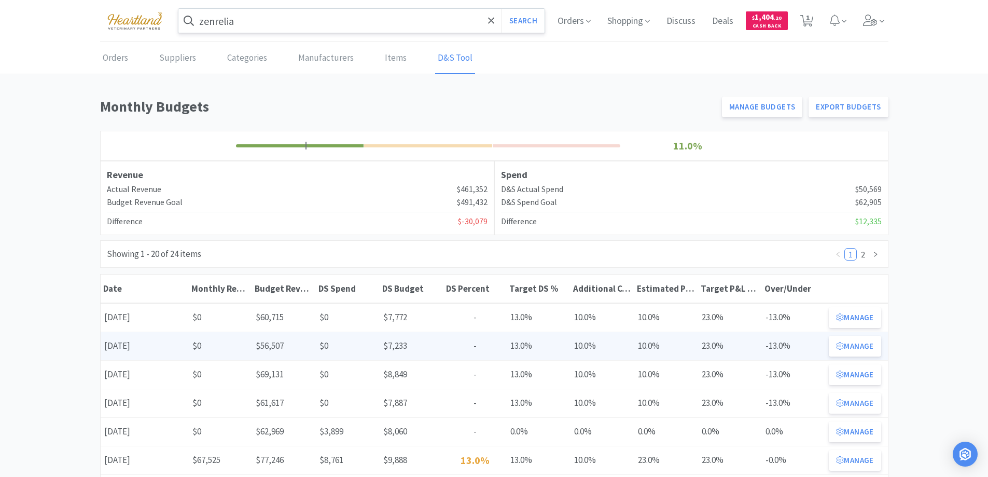
scroll to position [104, 0]
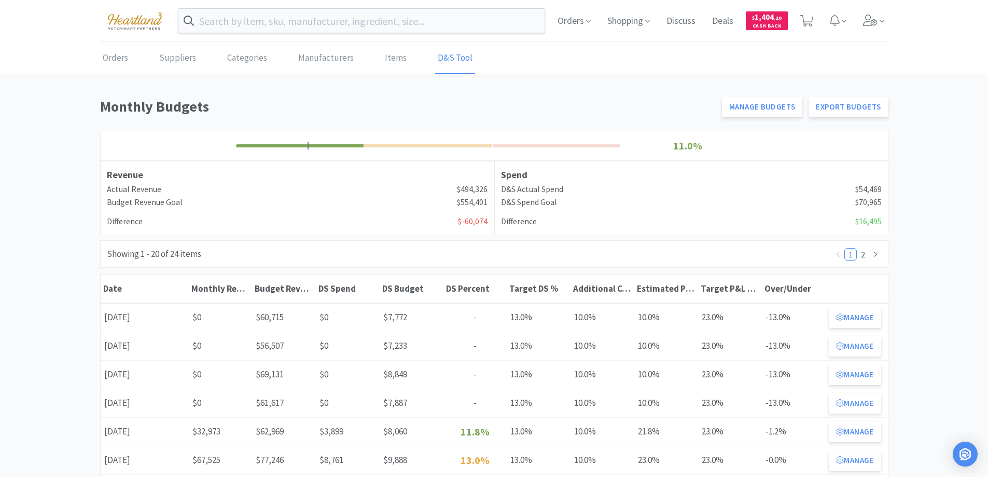
scroll to position [104, 0]
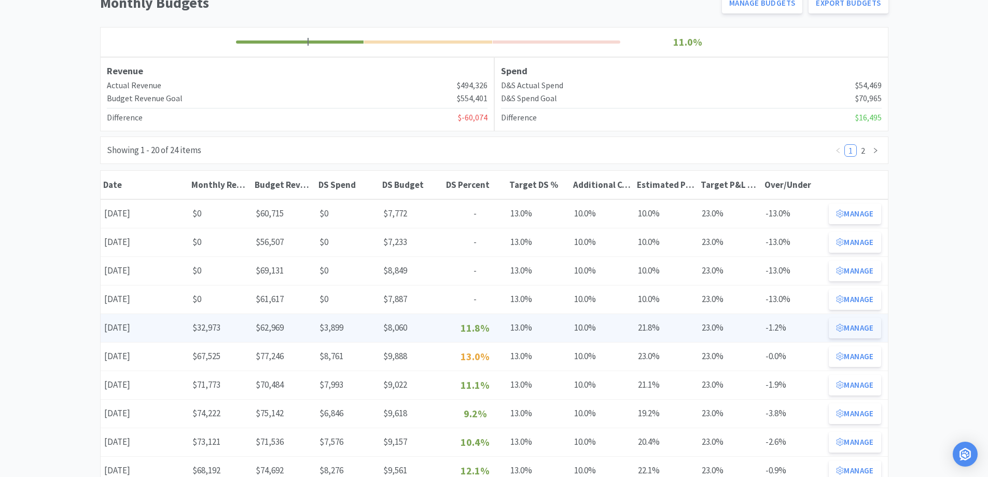
click at [861, 331] on button "Manage" at bounding box center [855, 327] width 52 height 21
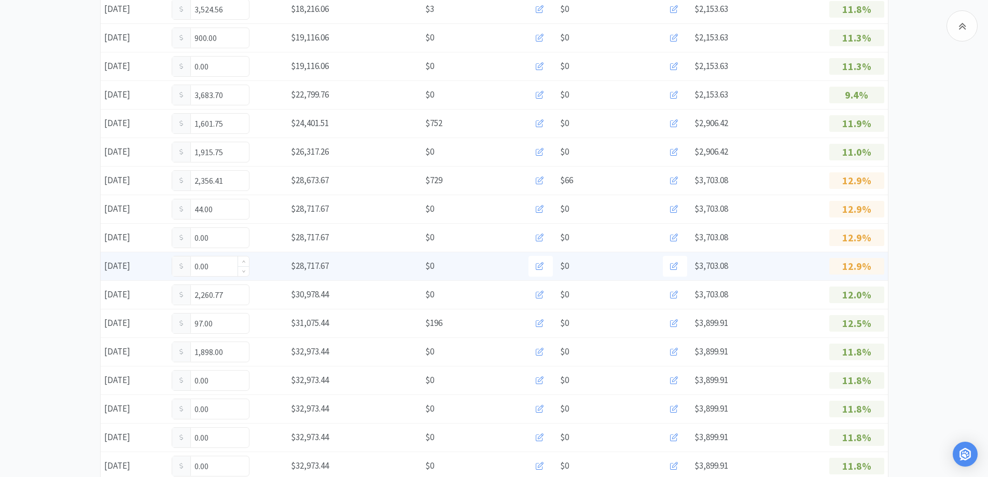
scroll to position [415, 0]
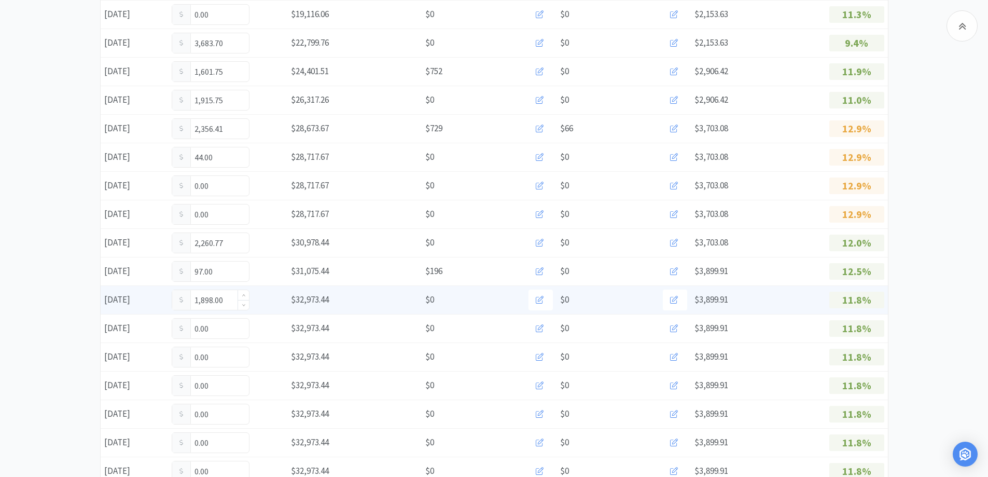
click at [233, 299] on input "1,898.00" at bounding box center [210, 300] width 77 height 20
type input "1"
type input "2,608.75"
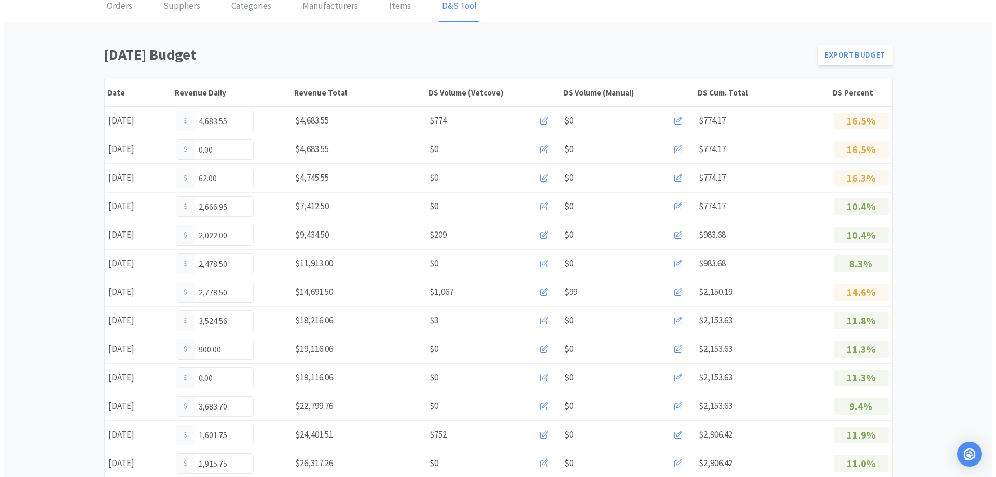
scroll to position [0, 0]
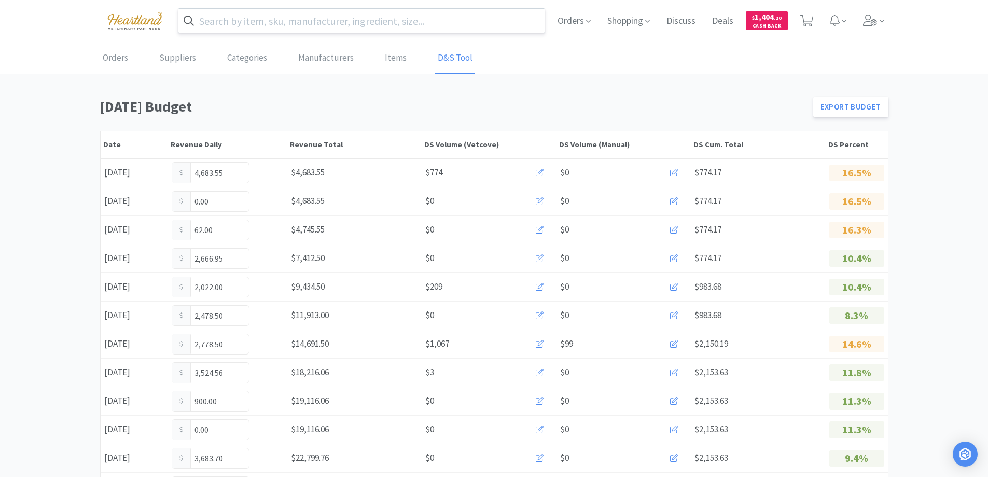
click at [265, 23] on input "text" at bounding box center [361, 21] width 367 height 24
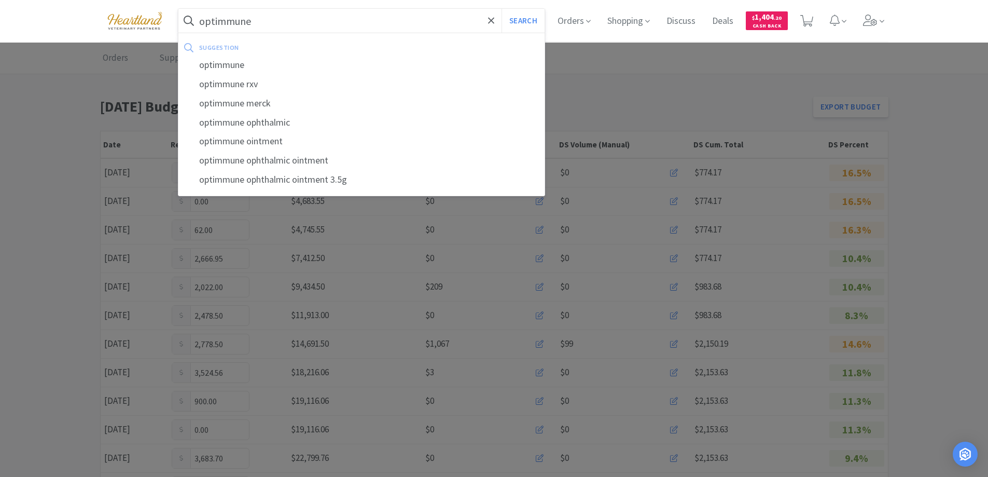
type input "optimmune"
click at [502, 9] on button "Search" at bounding box center [523, 21] width 43 height 24
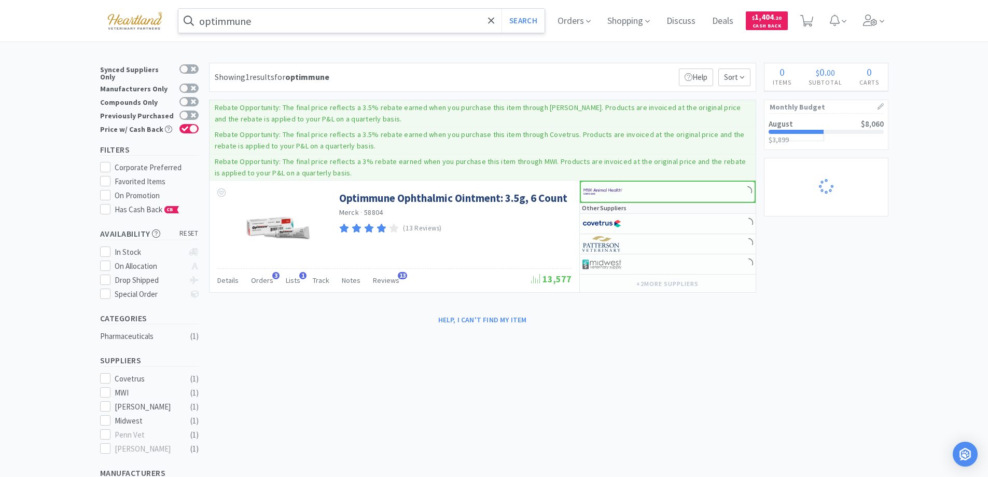
select select "1"
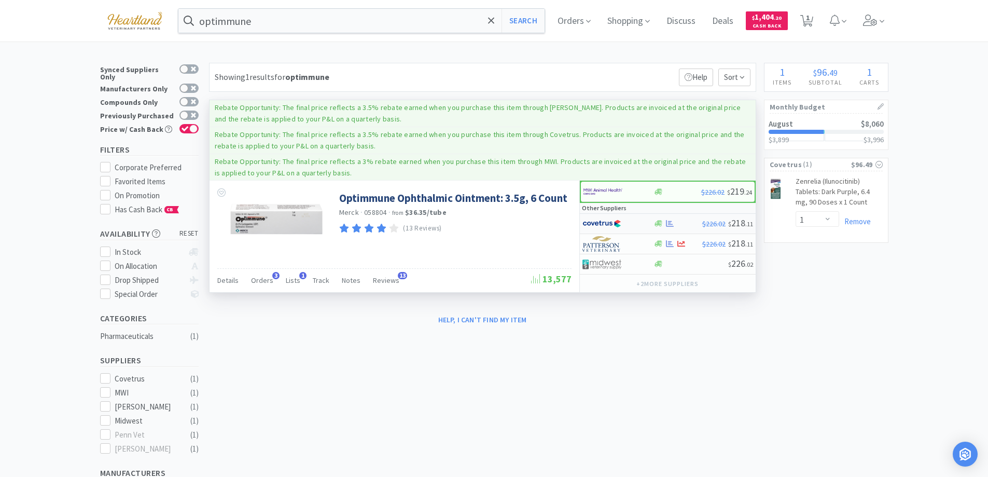
click at [631, 219] on div at bounding box center [611, 224] width 57 height 18
select select "1"
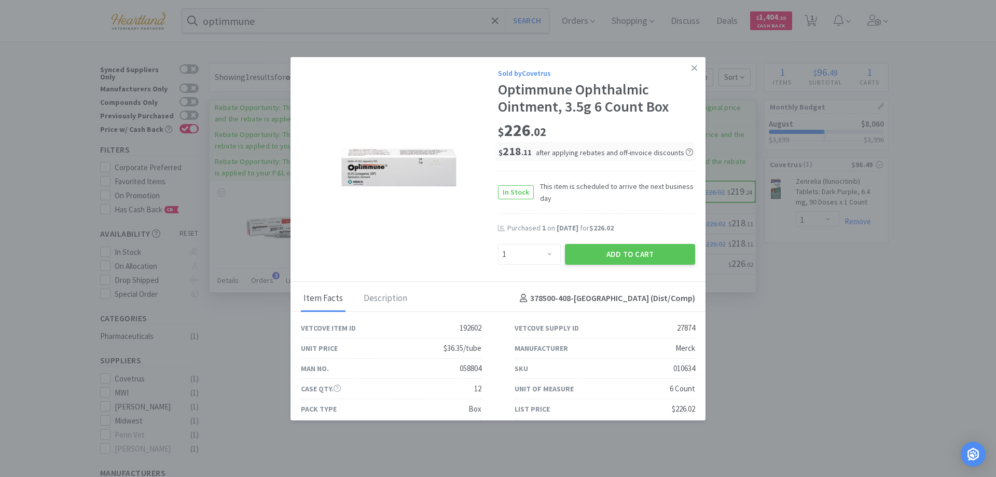
scroll to position [30, 0]
